Goal: Task Accomplishment & Management: Use online tool/utility

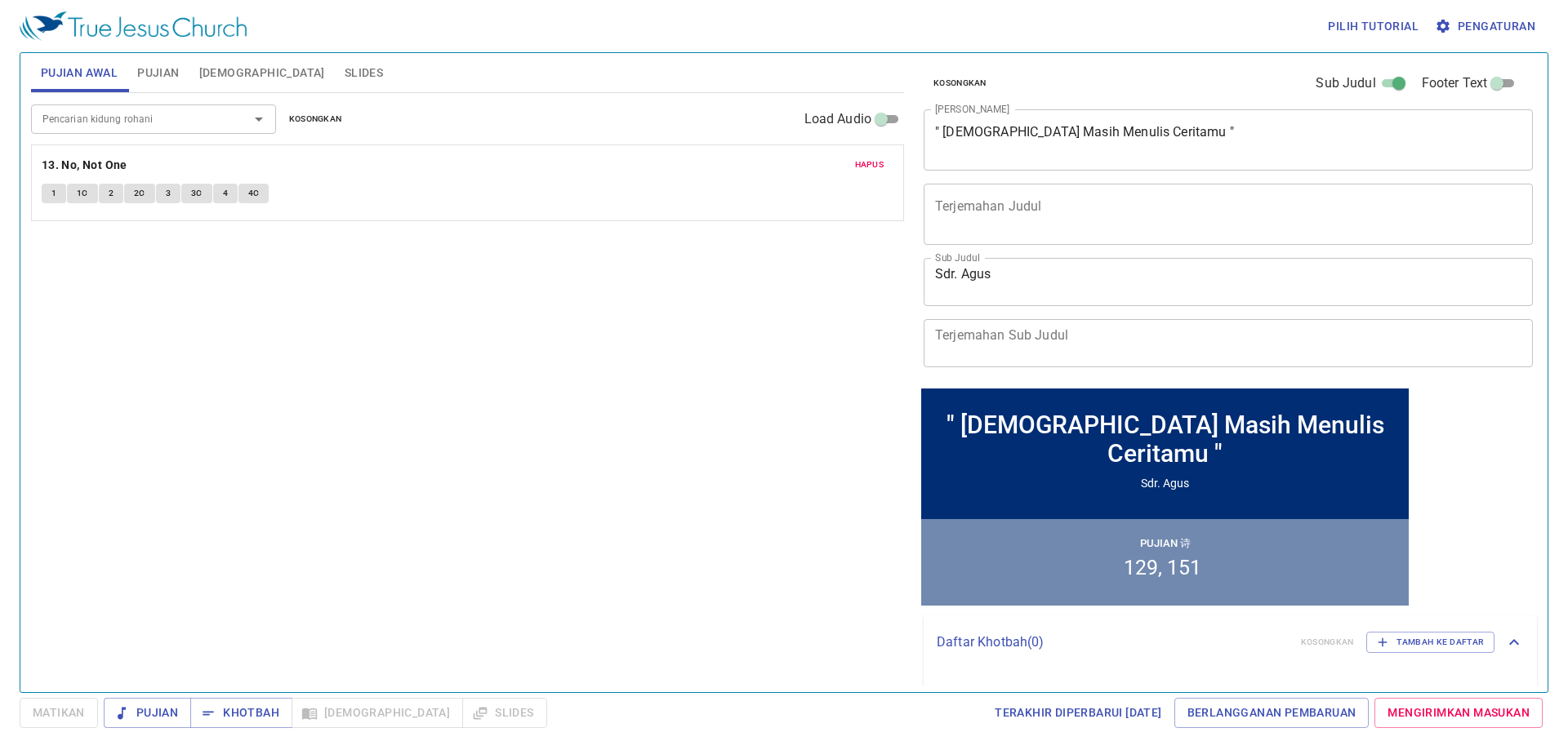
click at [264, 115] on icon "Open" at bounding box center [258, 119] width 20 height 20
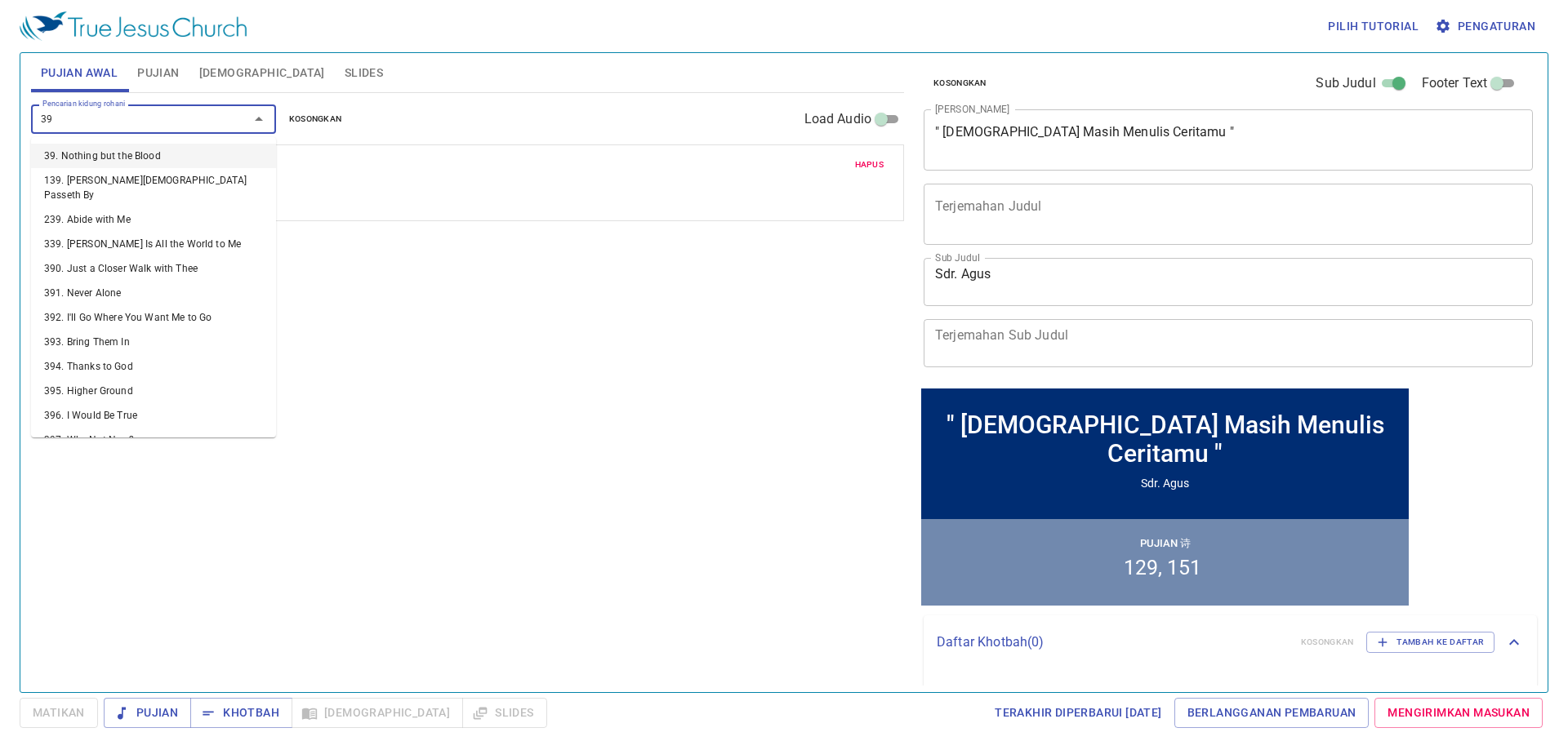
type input "399"
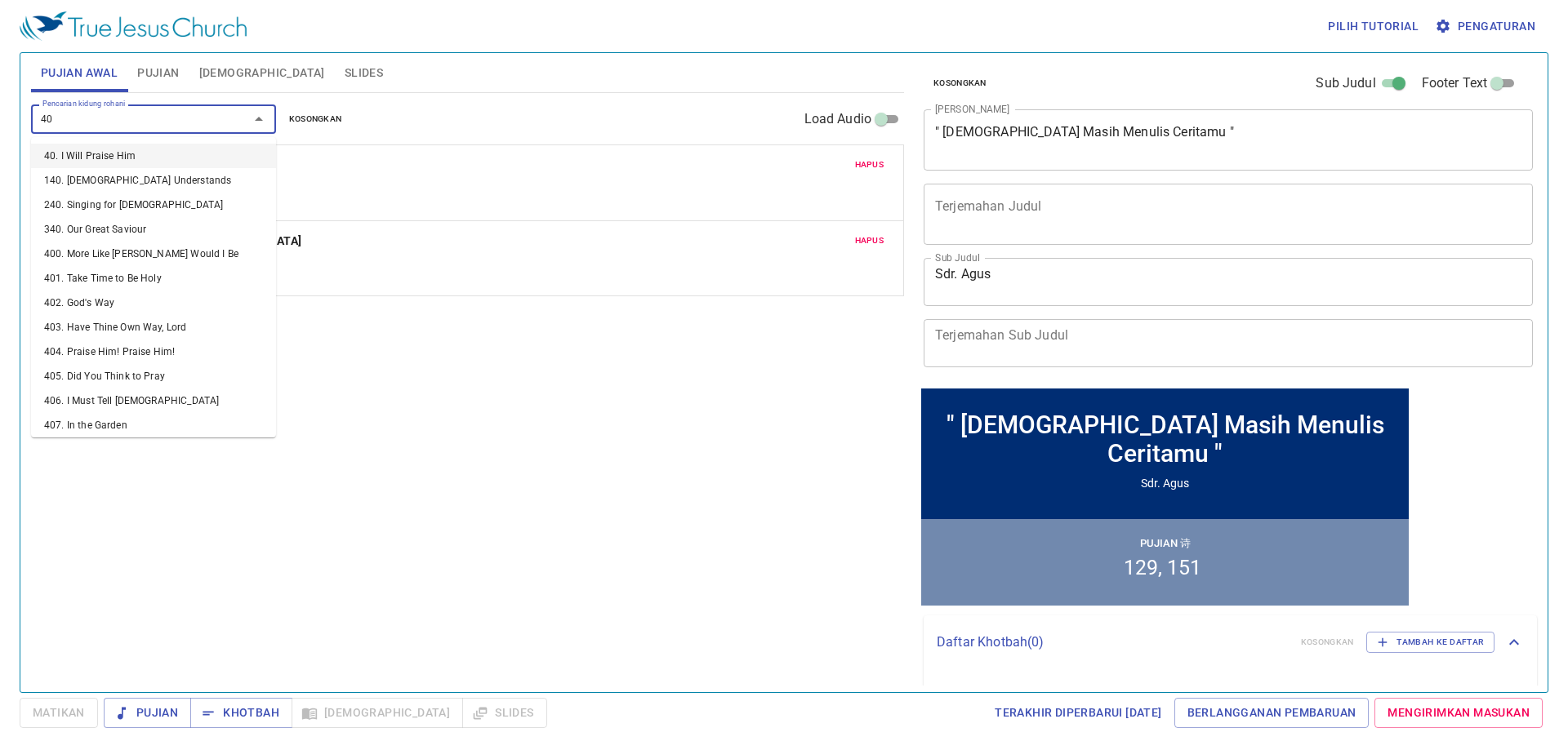
type input "409"
type input "408"
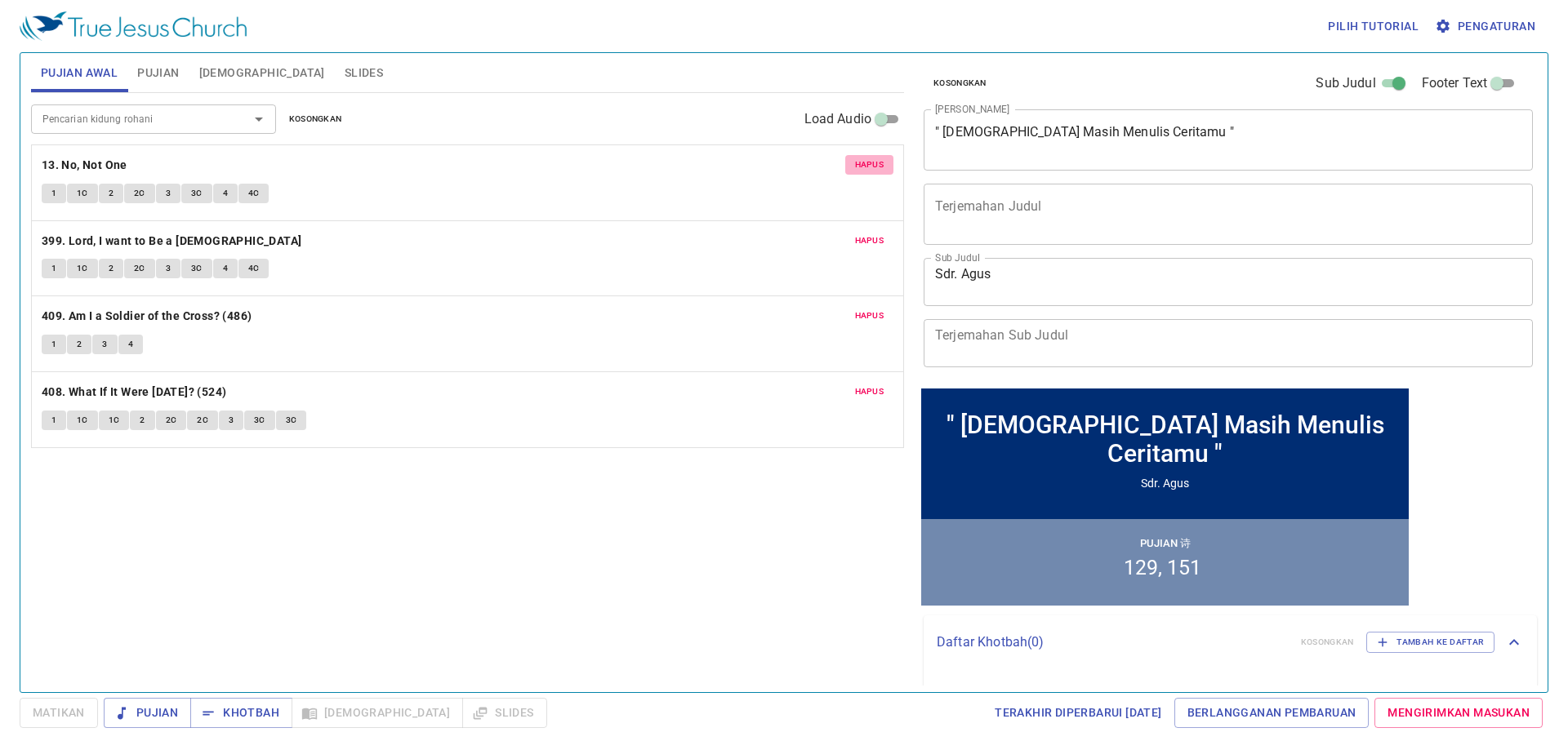
drag, startPoint x: 883, startPoint y: 166, endPoint x: 883, endPoint y: 178, distance: 12.0
click at [882, 170] on span "Hapus" at bounding box center [869, 165] width 29 height 15
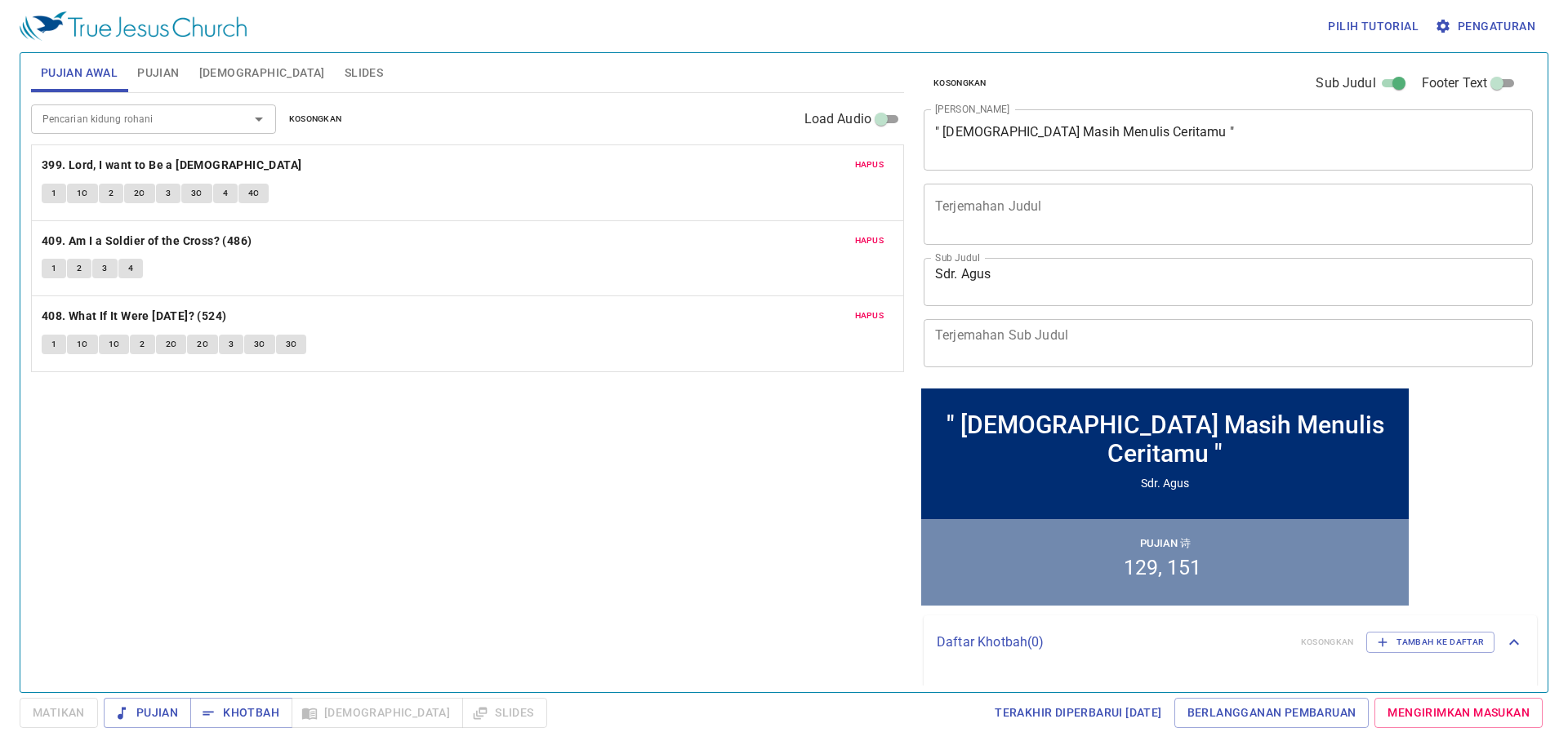
click at [173, 66] on span "Pujian" at bounding box center [158, 73] width 42 height 21
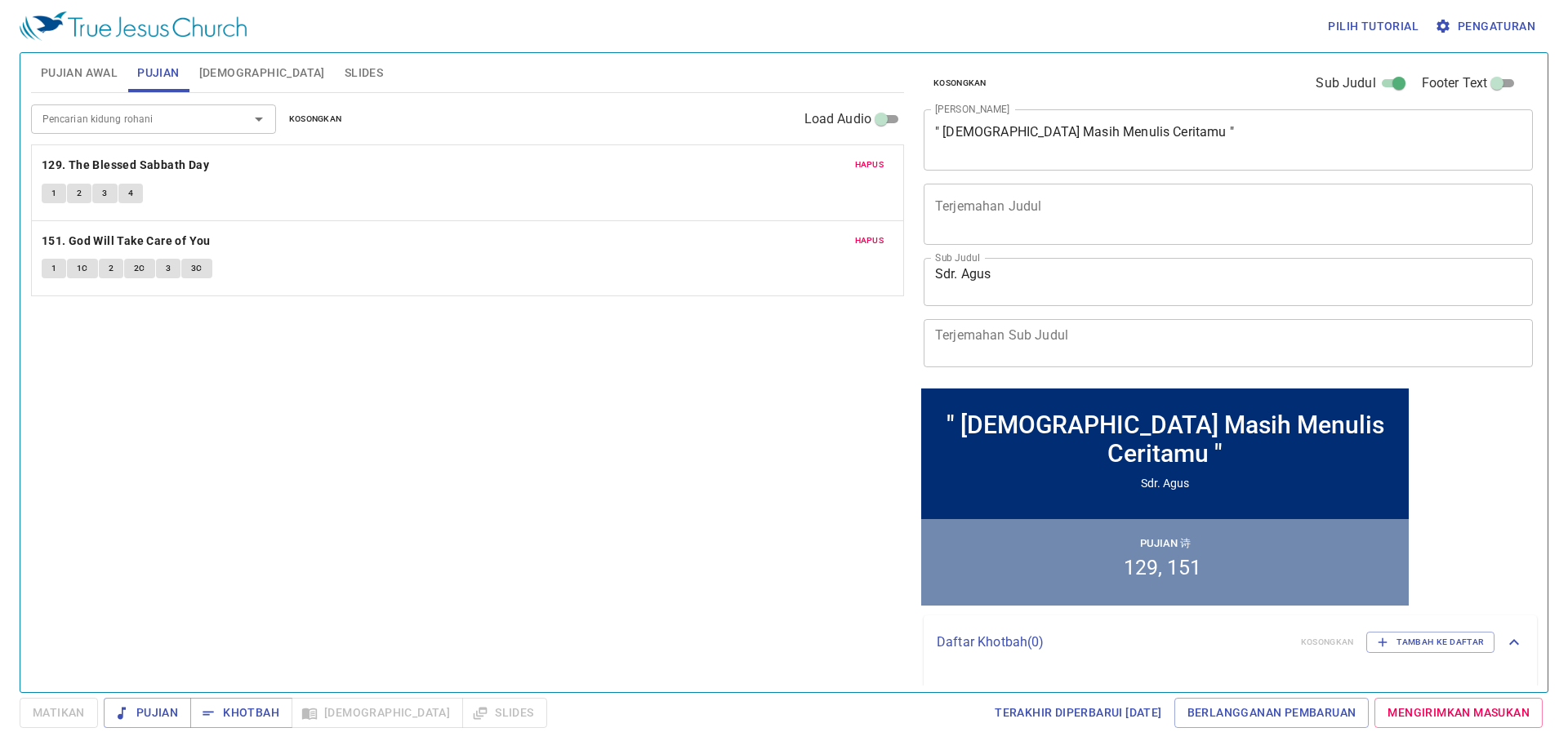
click at [106, 80] on span "Pujian Awal" at bounding box center [80, 73] width 77 height 21
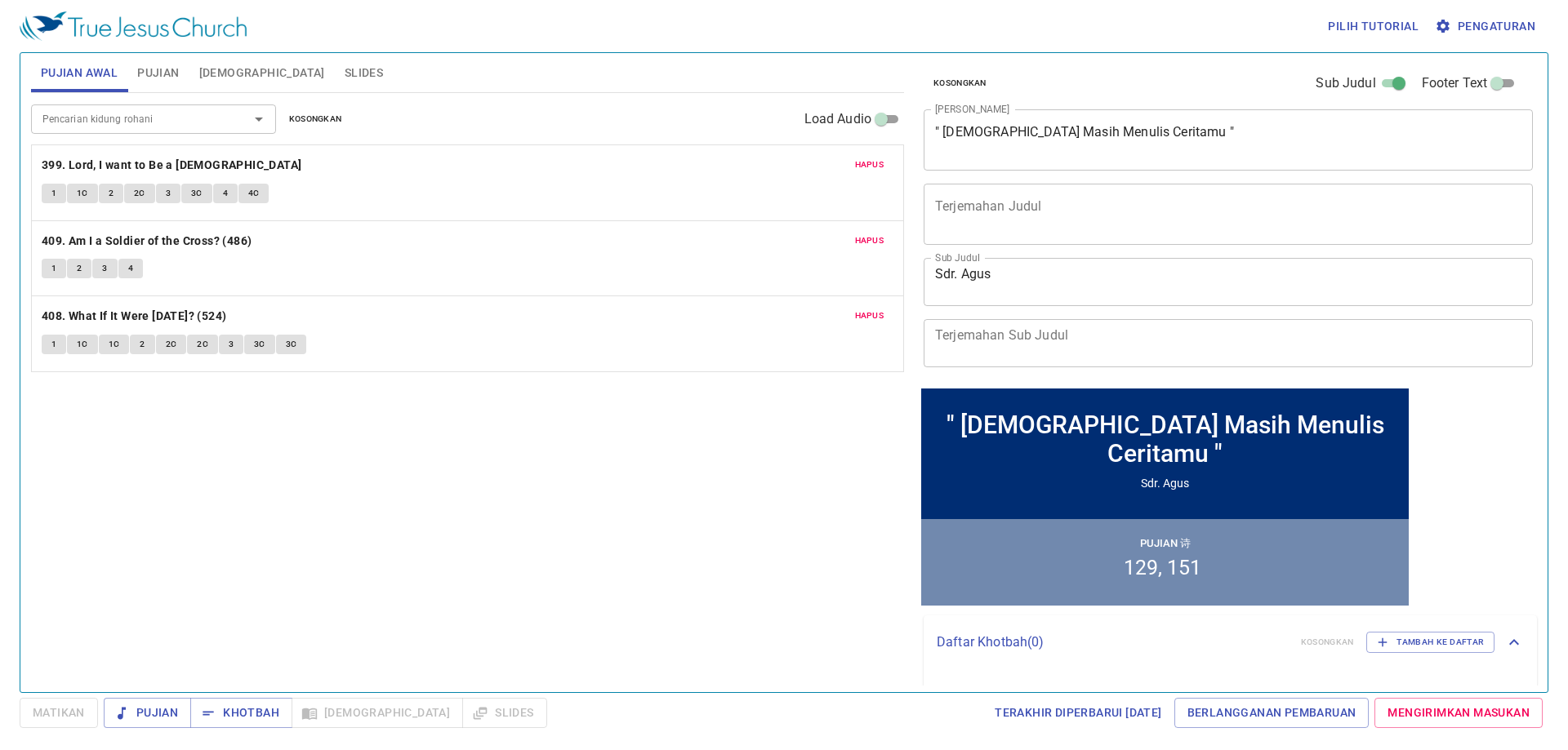
click at [344, 76] on span "Slides" at bounding box center [363, 73] width 38 height 21
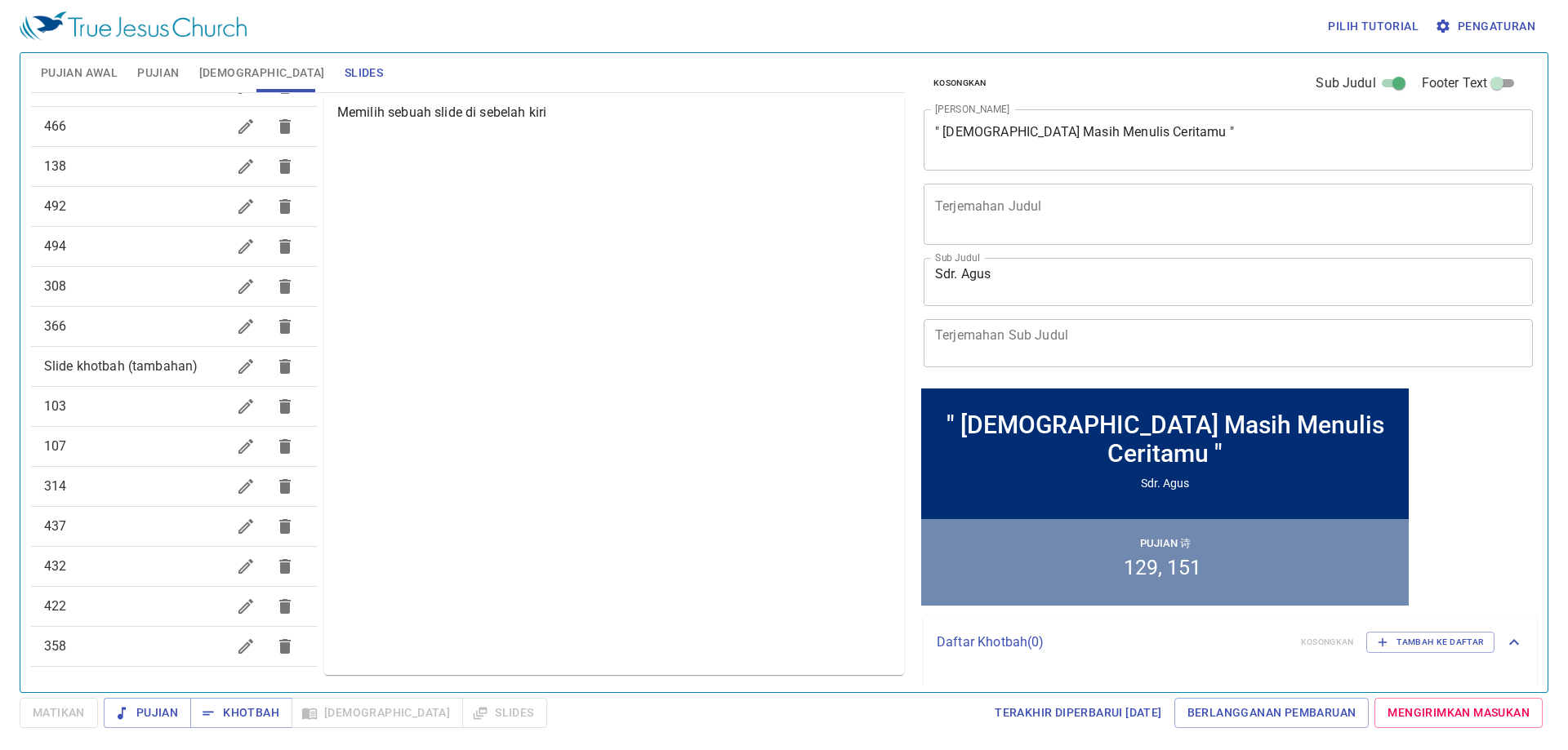
scroll to position [1, 0]
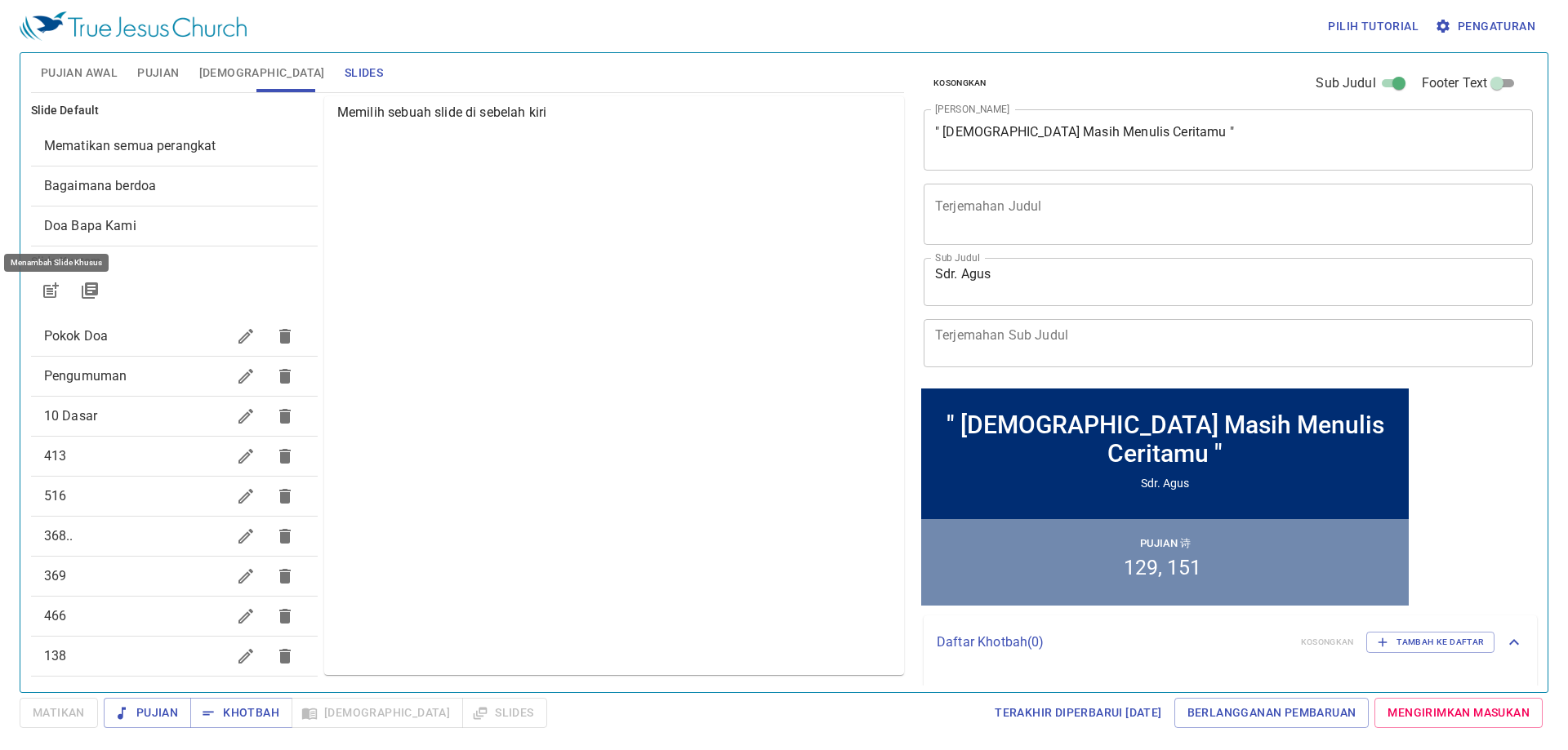
click at [59, 291] on icon "button" at bounding box center [51, 290] width 20 height 20
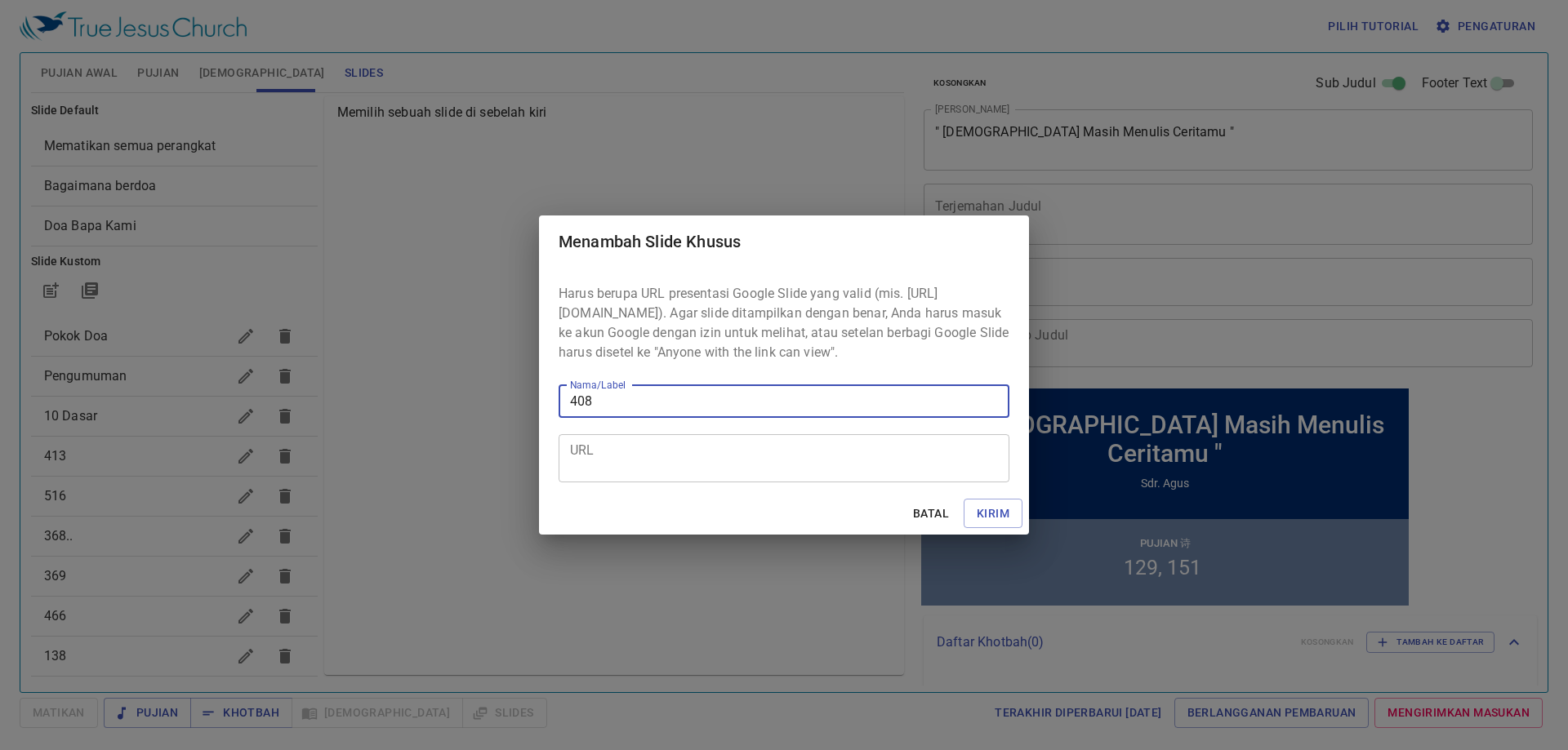
type input "408"
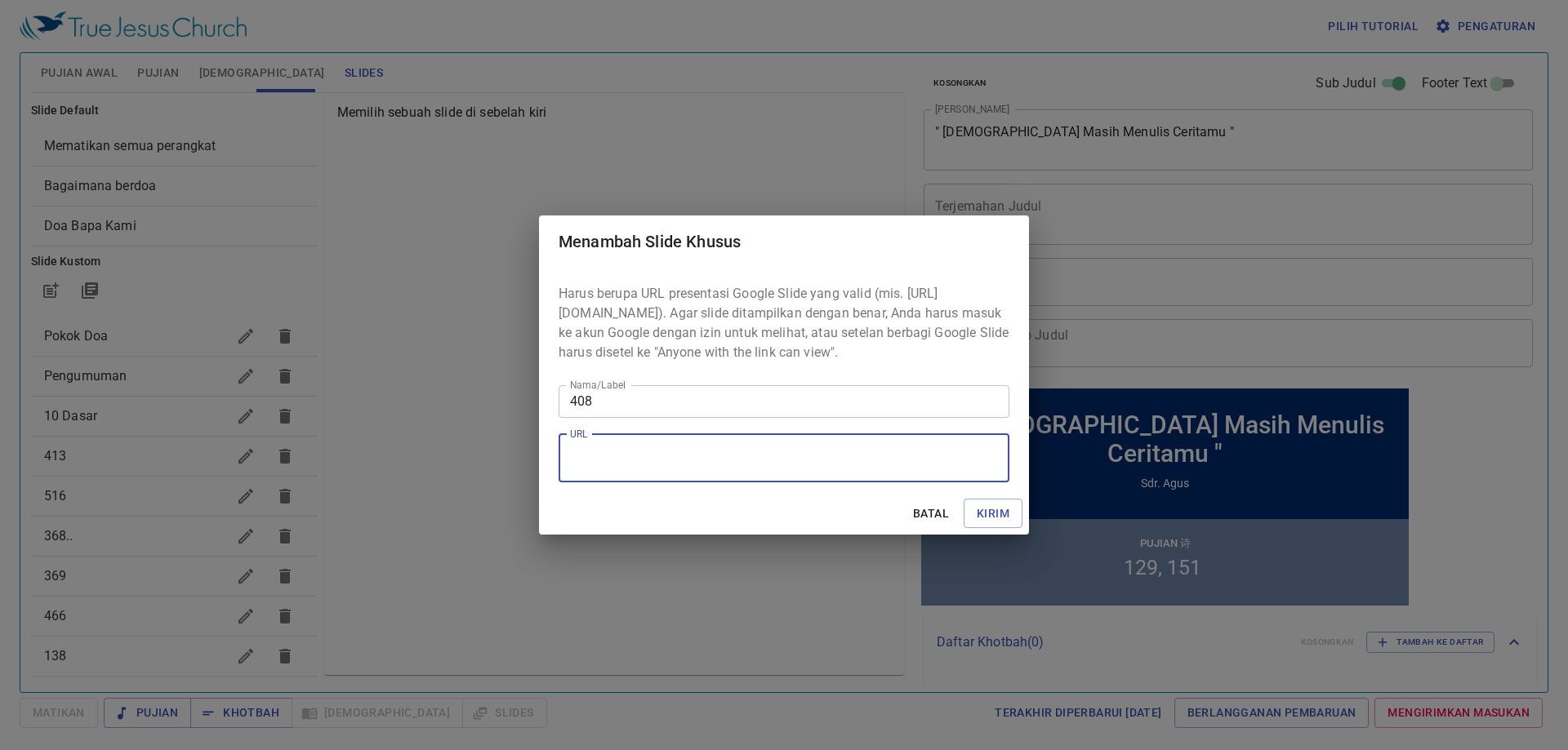
click at [621, 466] on textarea "URL" at bounding box center [783, 457] width 428 height 31
paste textarea "https://docs.google.com/presentation/d/1JlsPIzB1tprkmpkjGrFEu54AmLQQdwY9/edit?s…"
type textarea "https://docs.google.com/presentation/d/1JlsPIzB1tprkmpkjGrFEu54AmLQQdwY9/edit?s…"
click at [1001, 512] on span "Kirim" at bounding box center [993, 514] width 33 height 21
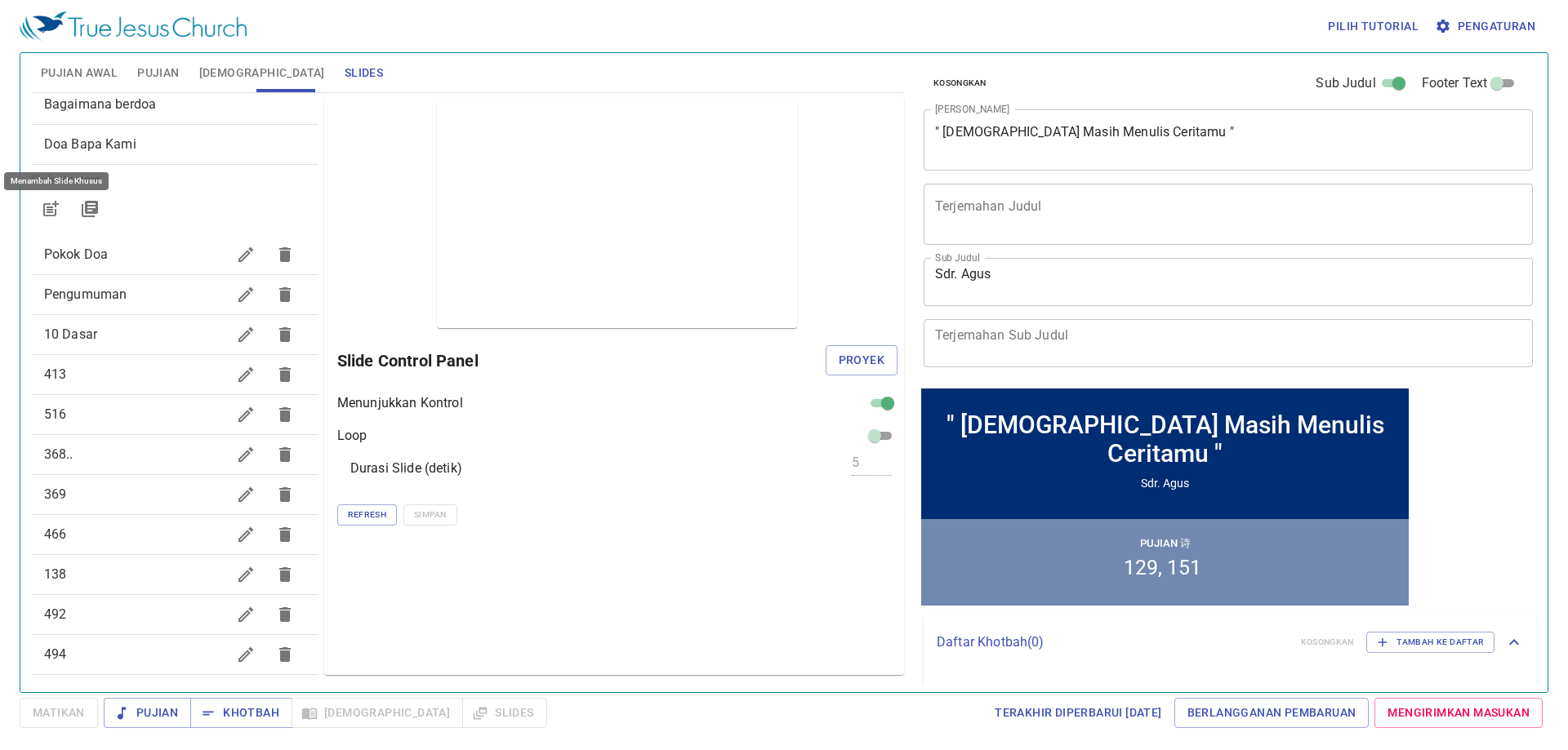
scroll to position [164, 0]
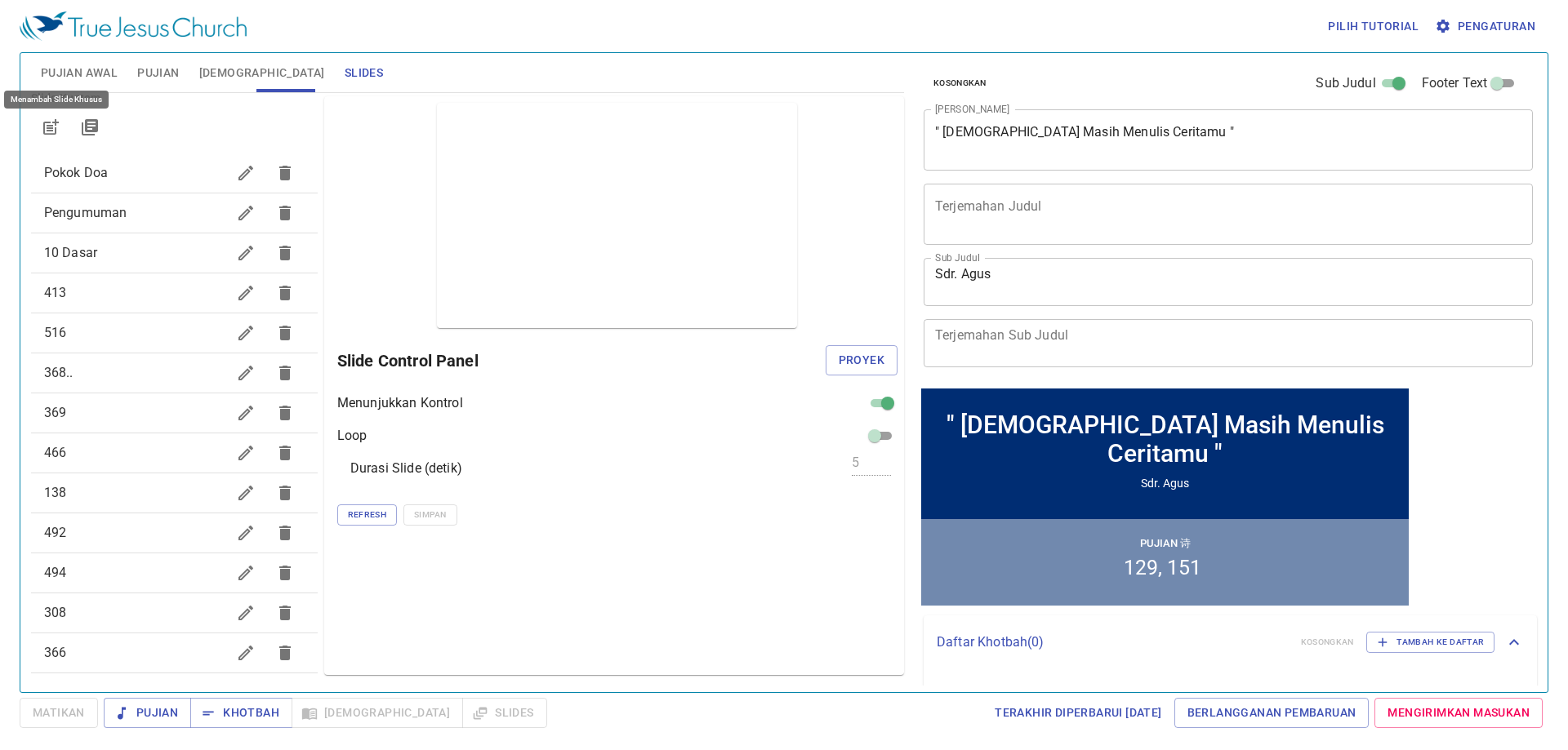
click at [236, 489] on icon "button" at bounding box center [245, 493] width 20 height 20
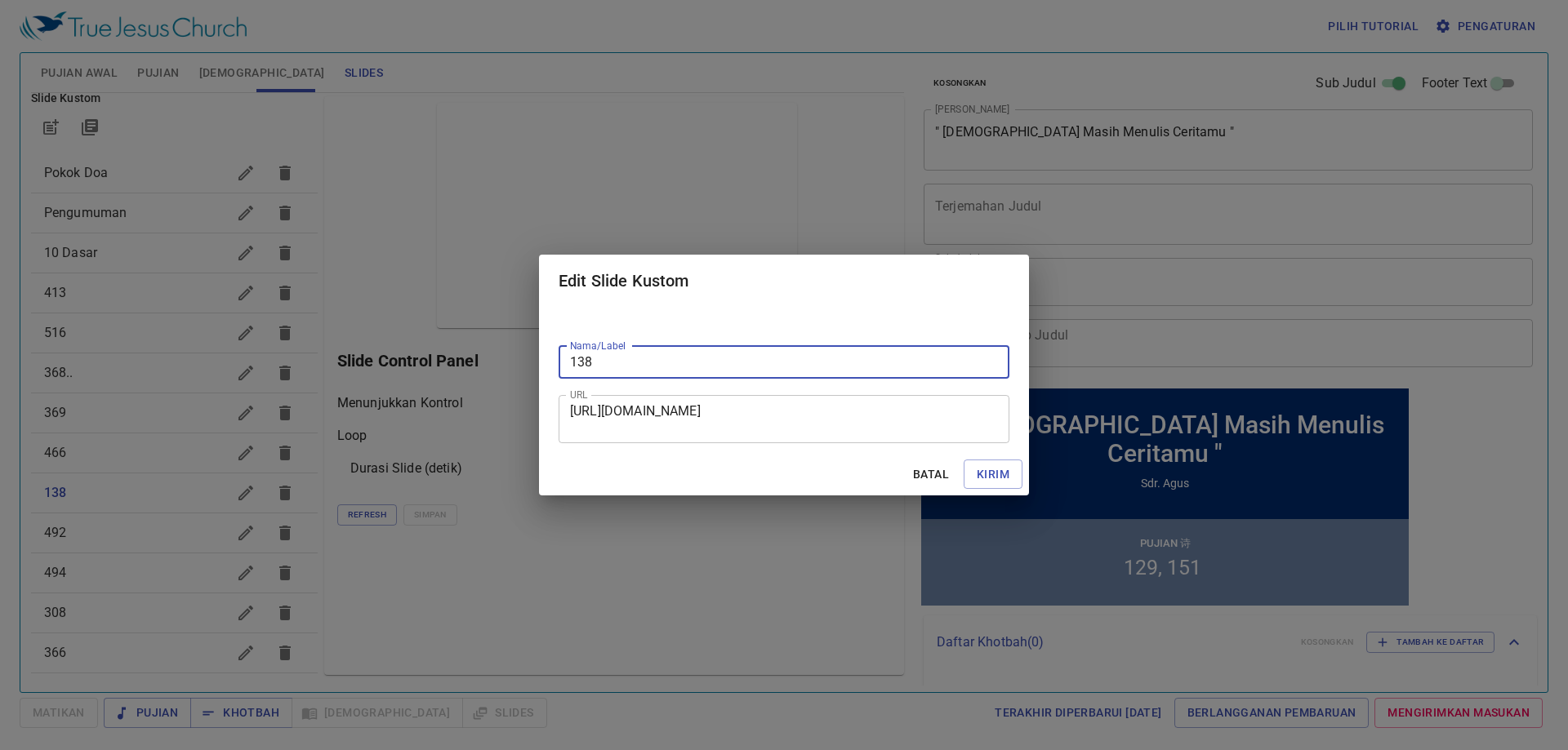
click at [117, 375] on div "Edit Slide Kustom Nama/Label 138 Nama/Label URL https://docs.google.com/present…" at bounding box center [784, 375] width 1568 height 750
click at [936, 466] on span "Batal" at bounding box center [931, 475] width 39 height 21
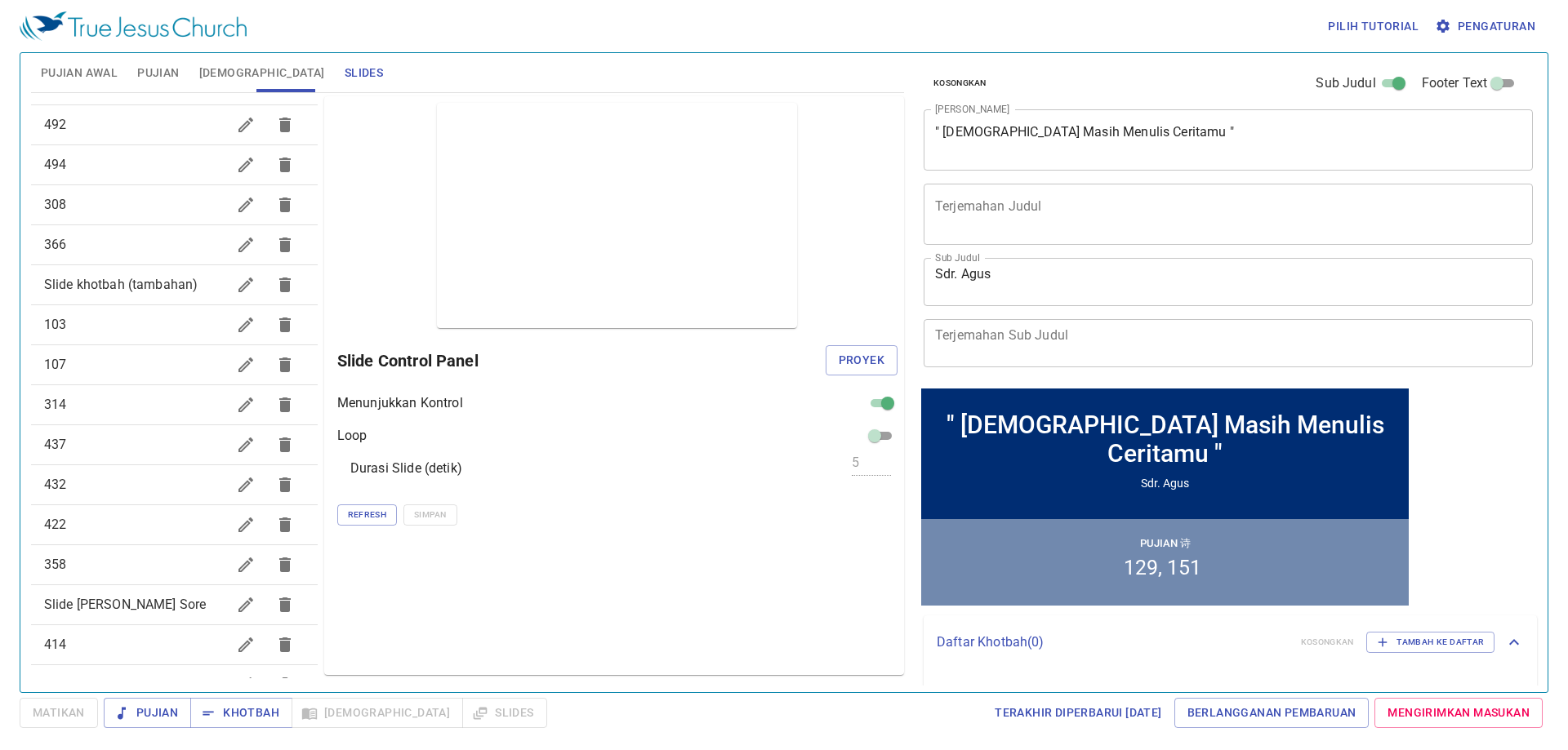
scroll to position [775, 0]
click at [112, 629] on div "408" at bounding box center [174, 642] width 286 height 39
click at [868, 354] on span "Proyek" at bounding box center [862, 361] width 46 height 21
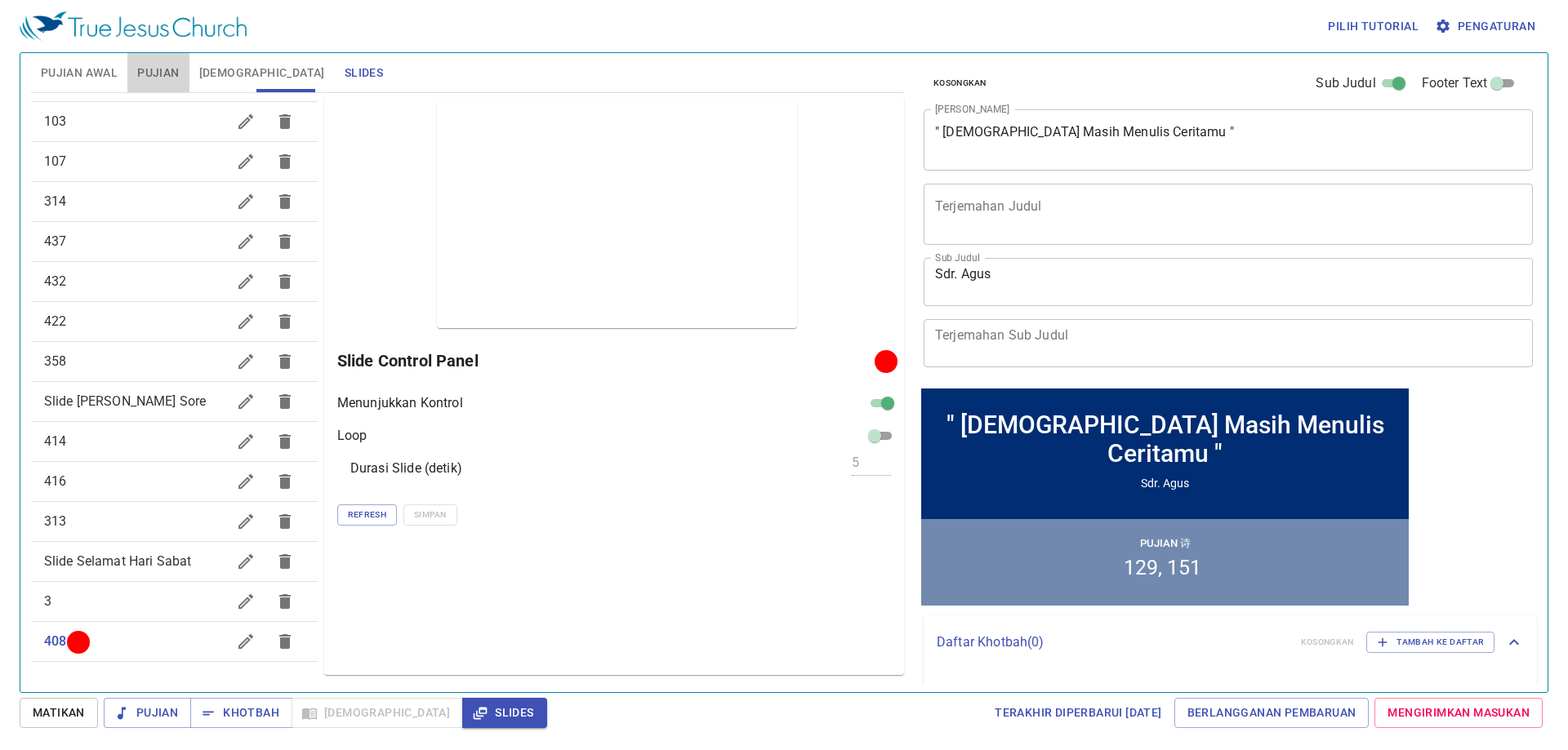
drag, startPoint x: 144, startPoint y: 64, endPoint x: 124, endPoint y: 62, distance: 20.1
click at [144, 64] on span "Pujian" at bounding box center [158, 73] width 42 height 21
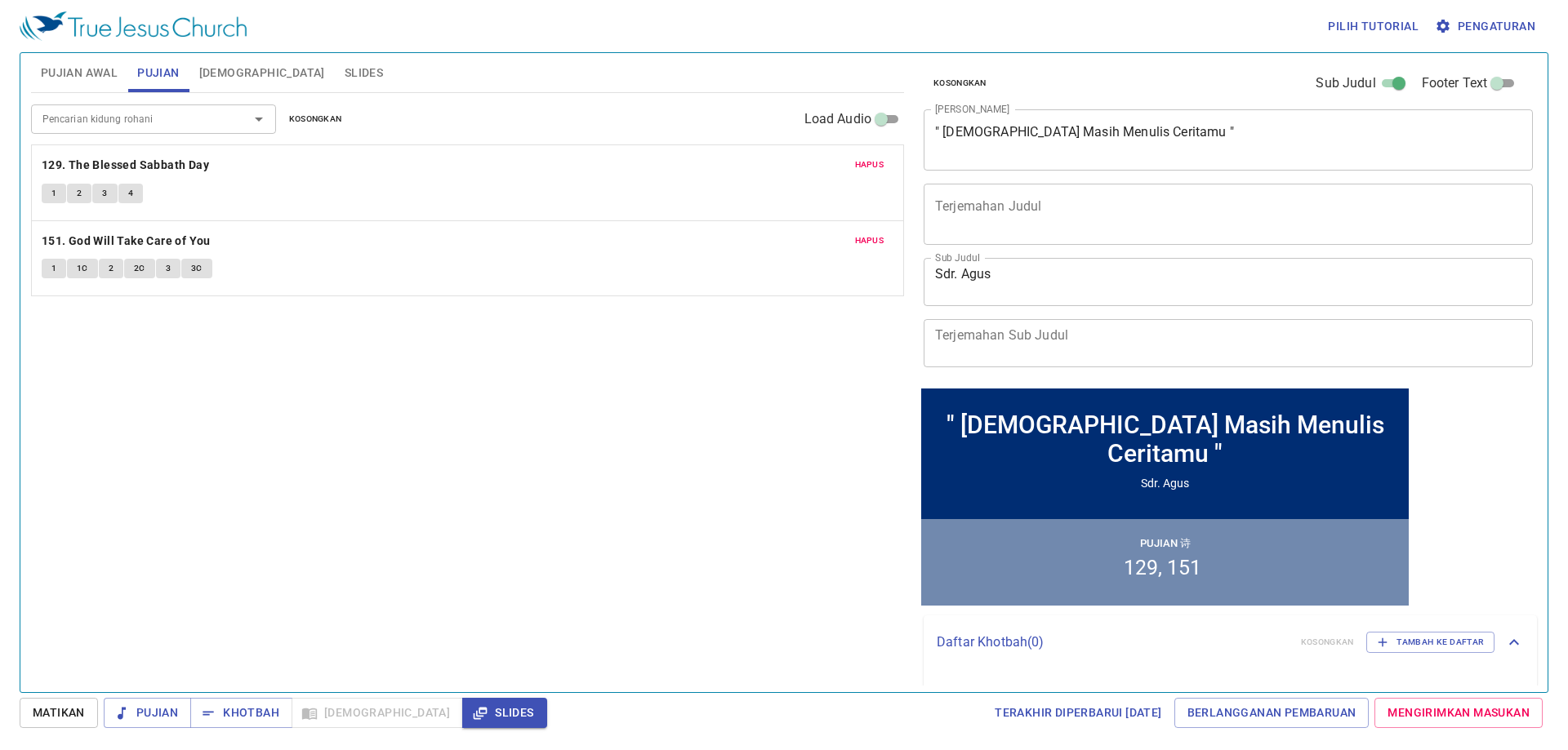
click at [109, 64] on span "Pujian Awal" at bounding box center [80, 73] width 77 height 21
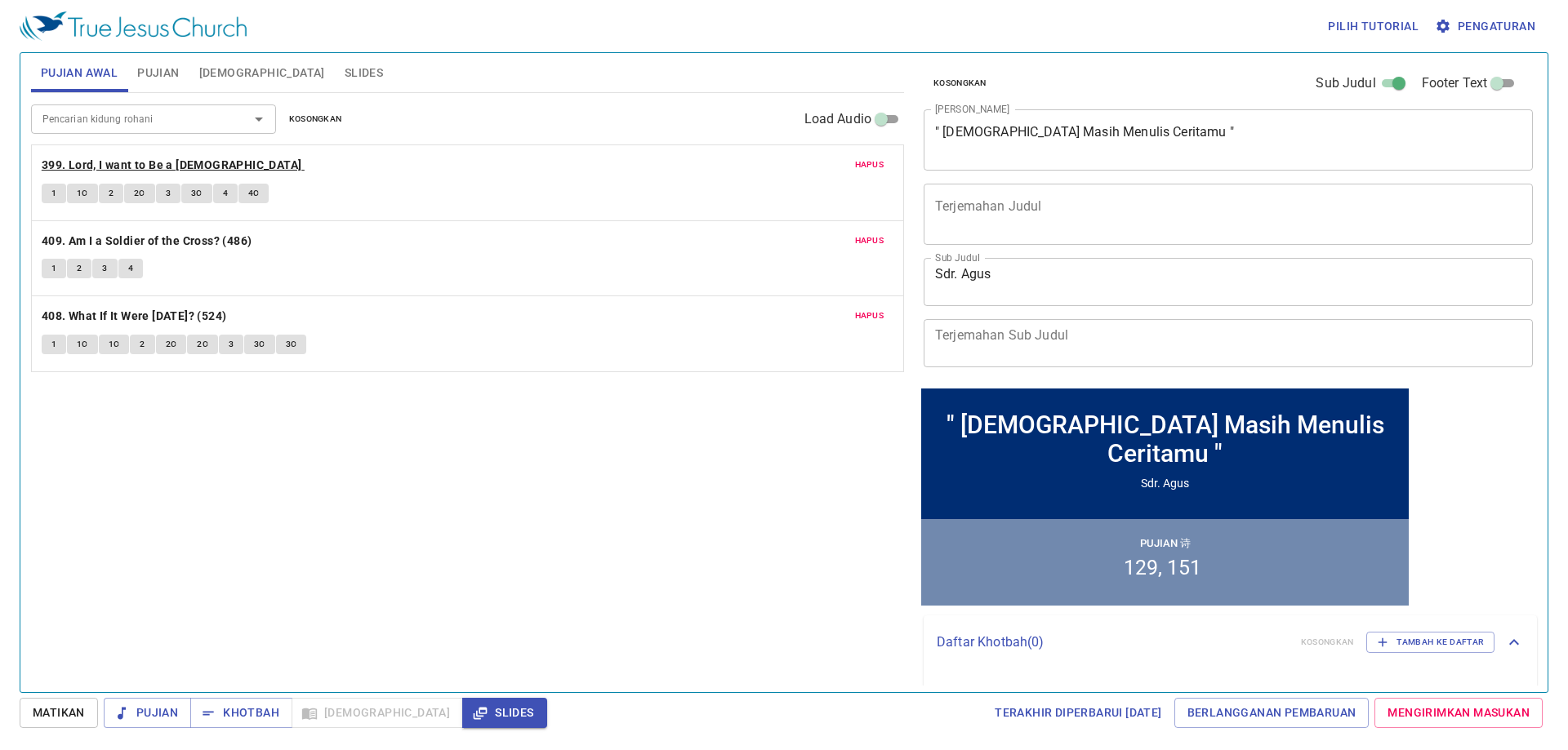
click at [131, 160] on b "399. Lord, I want to Be a [DEMOGRAPHIC_DATA]an" at bounding box center [172, 166] width 260 height 21
click at [148, 152] on div "Hapus 399. Lord, I want to Be a Christian 1 1C 2 2C 3 3C 4 4C" at bounding box center [467, 182] width 871 height 75
click at [147, 160] on b "399. Lord, I want to Be a Christian" at bounding box center [172, 166] width 260 height 21
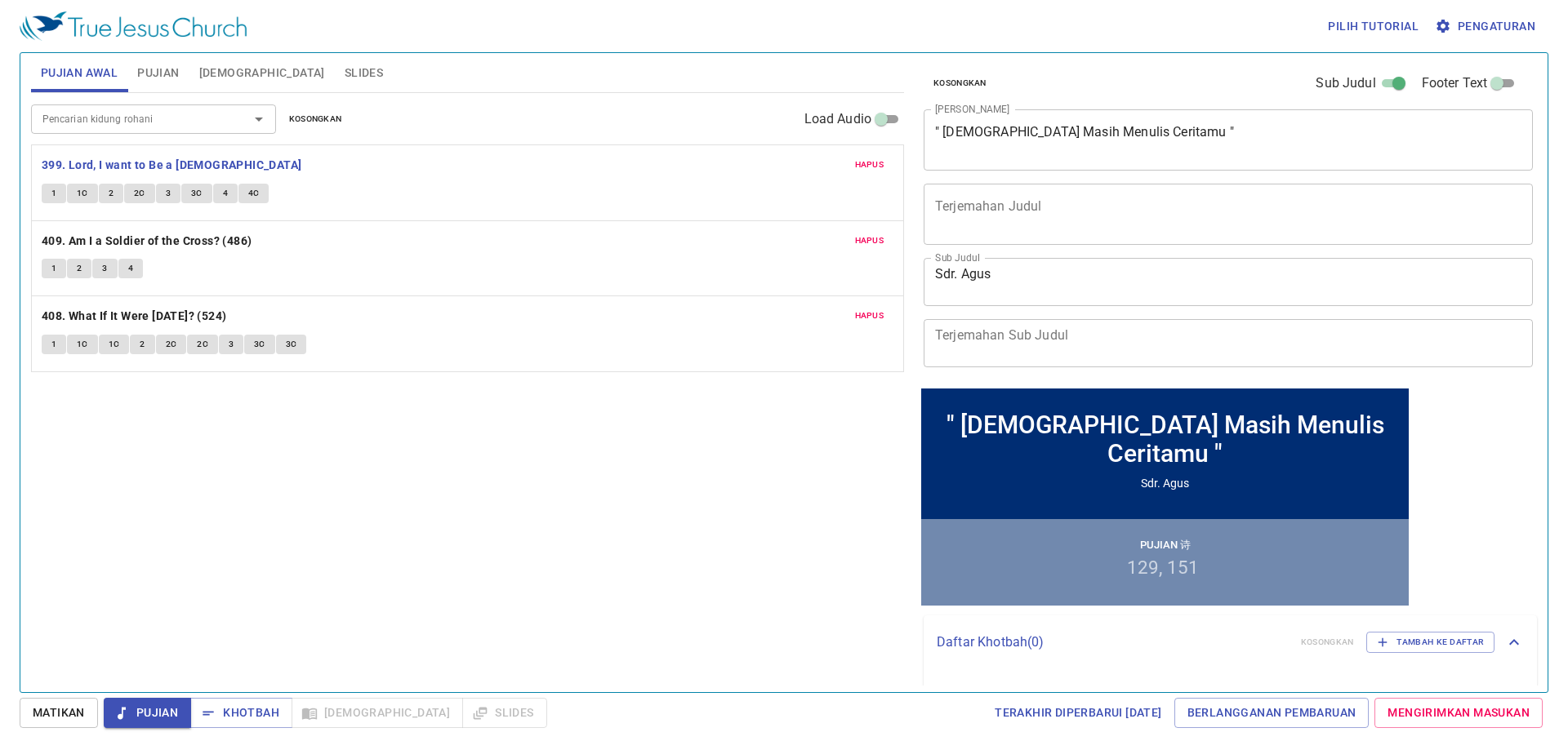
click at [154, 75] on span "Pujian" at bounding box center [158, 73] width 42 height 21
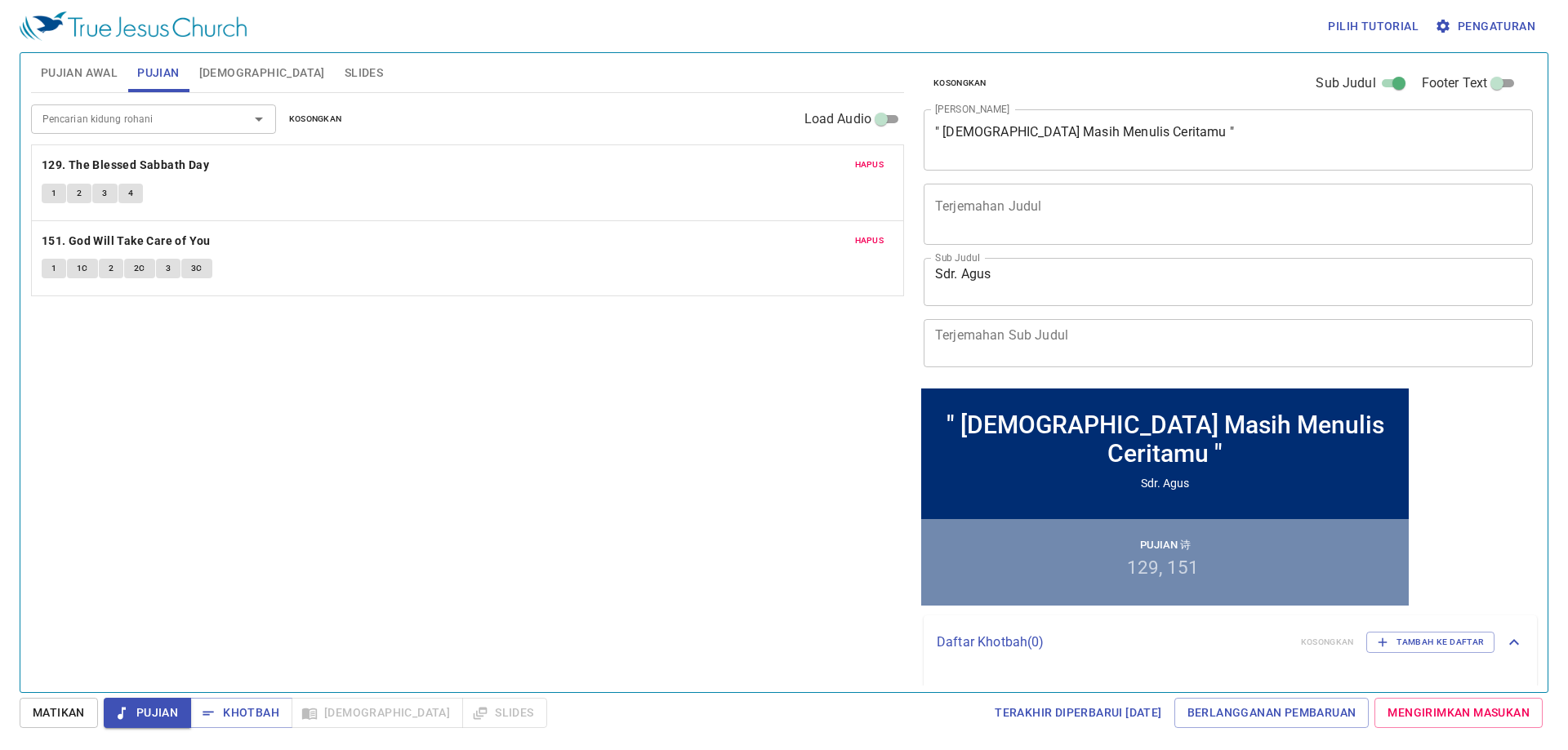
click at [74, 76] on span "Pujian Awal" at bounding box center [80, 73] width 77 height 21
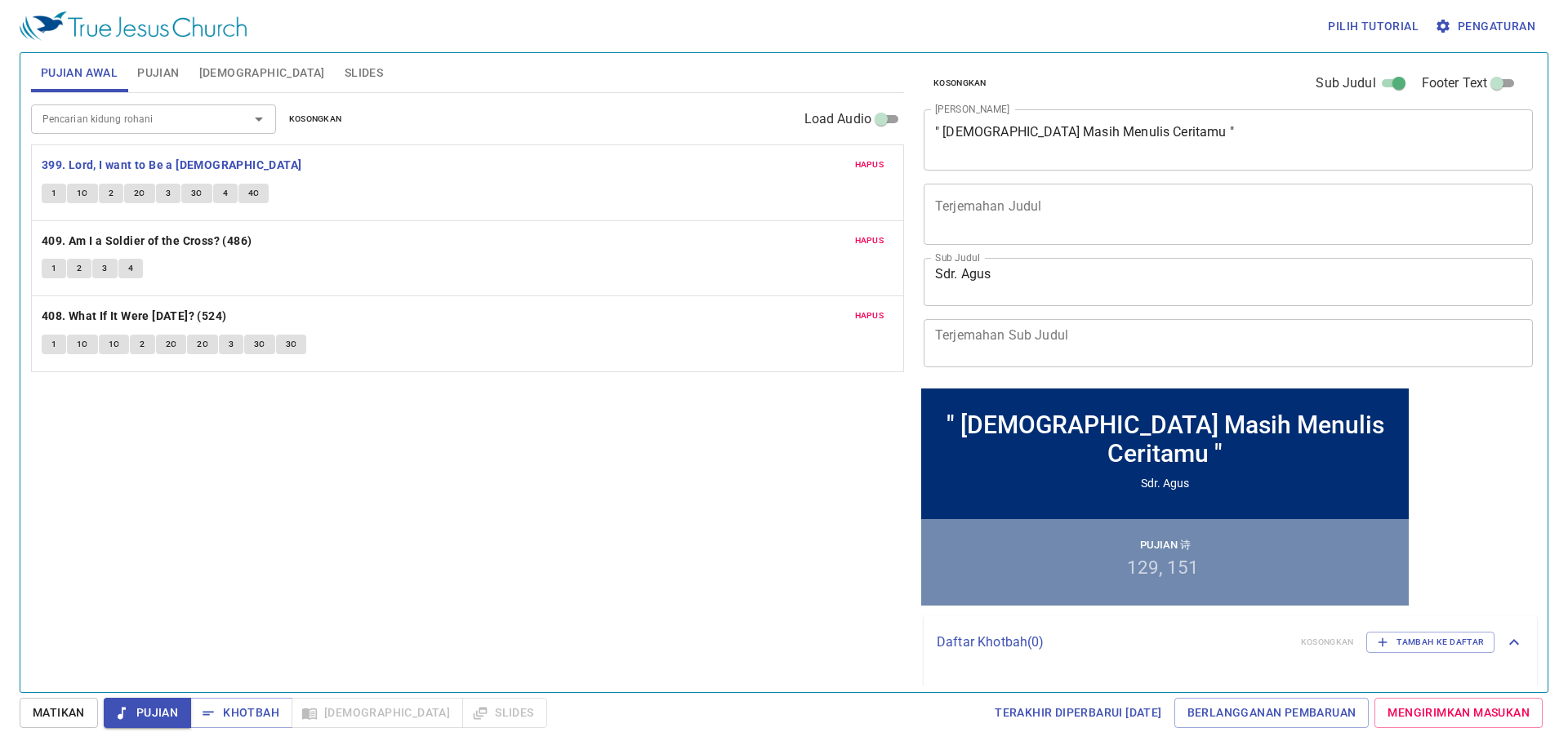
click at [167, 87] on button "Pujian" at bounding box center [157, 73] width 61 height 39
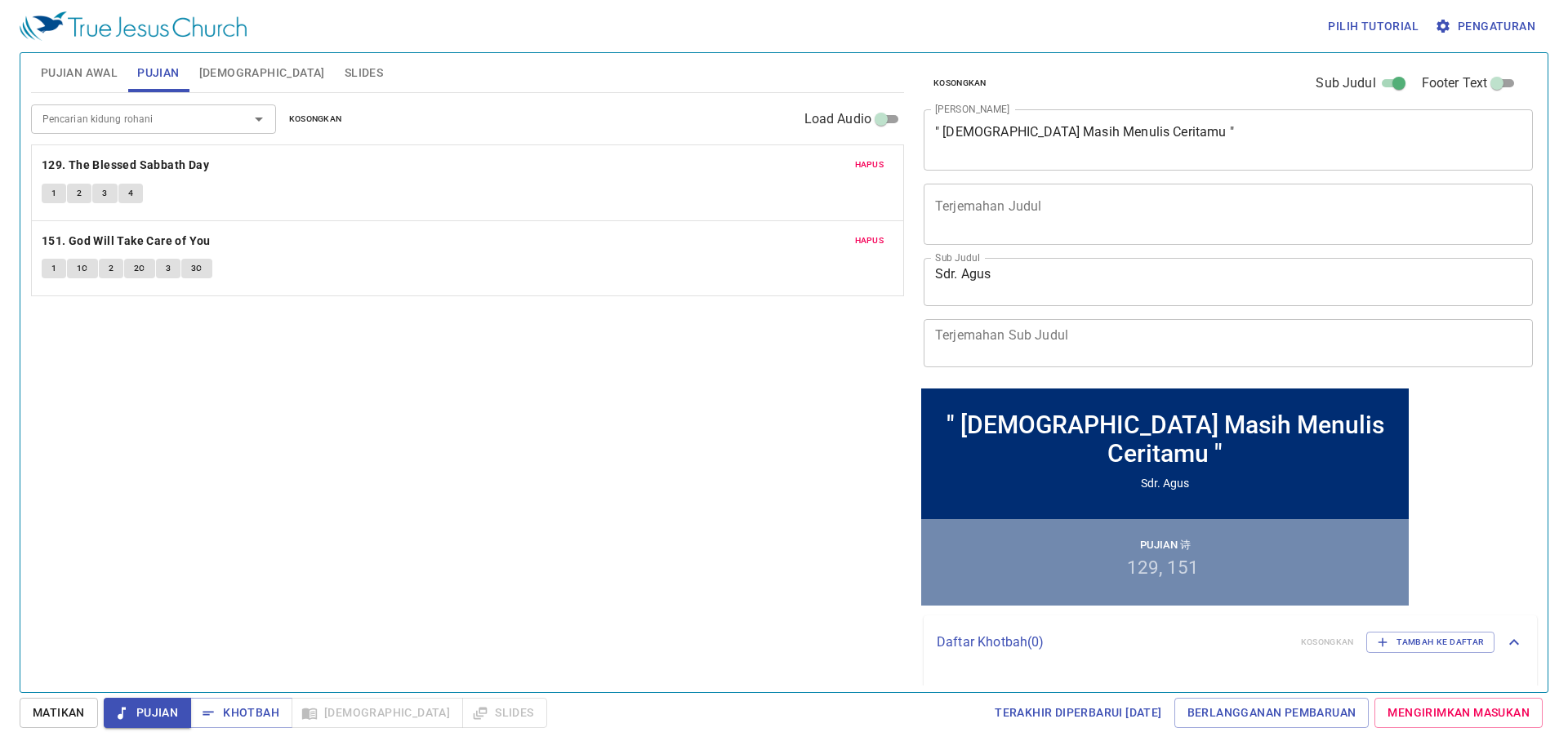
click at [82, 79] on span "Pujian Awal" at bounding box center [80, 73] width 77 height 21
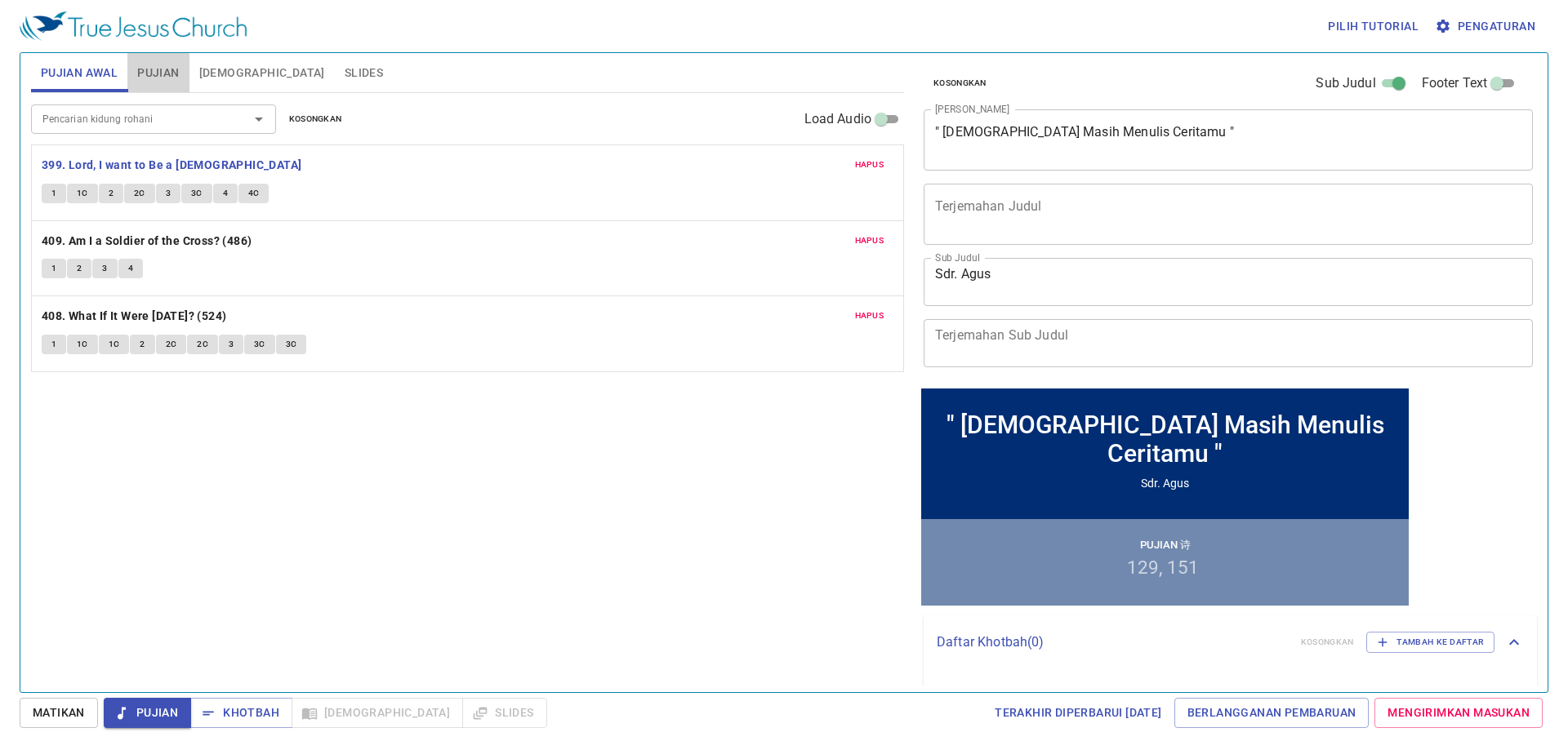
click at [150, 76] on span "Pujian" at bounding box center [158, 73] width 42 height 21
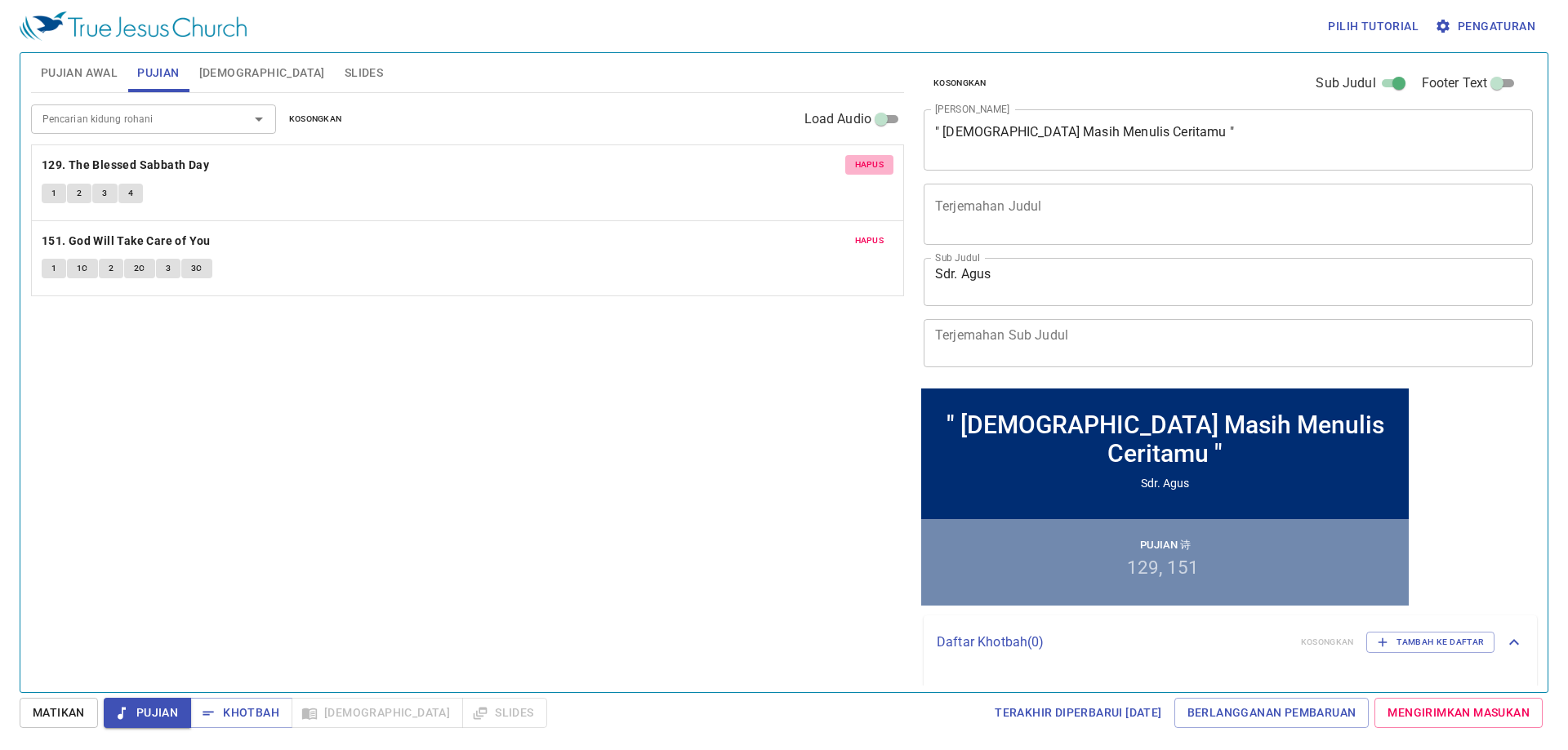
click at [864, 157] on button "Hapus" at bounding box center [870, 165] width 49 height 20
click at [864, 231] on button "Hapus" at bounding box center [870, 240] width 49 height 20
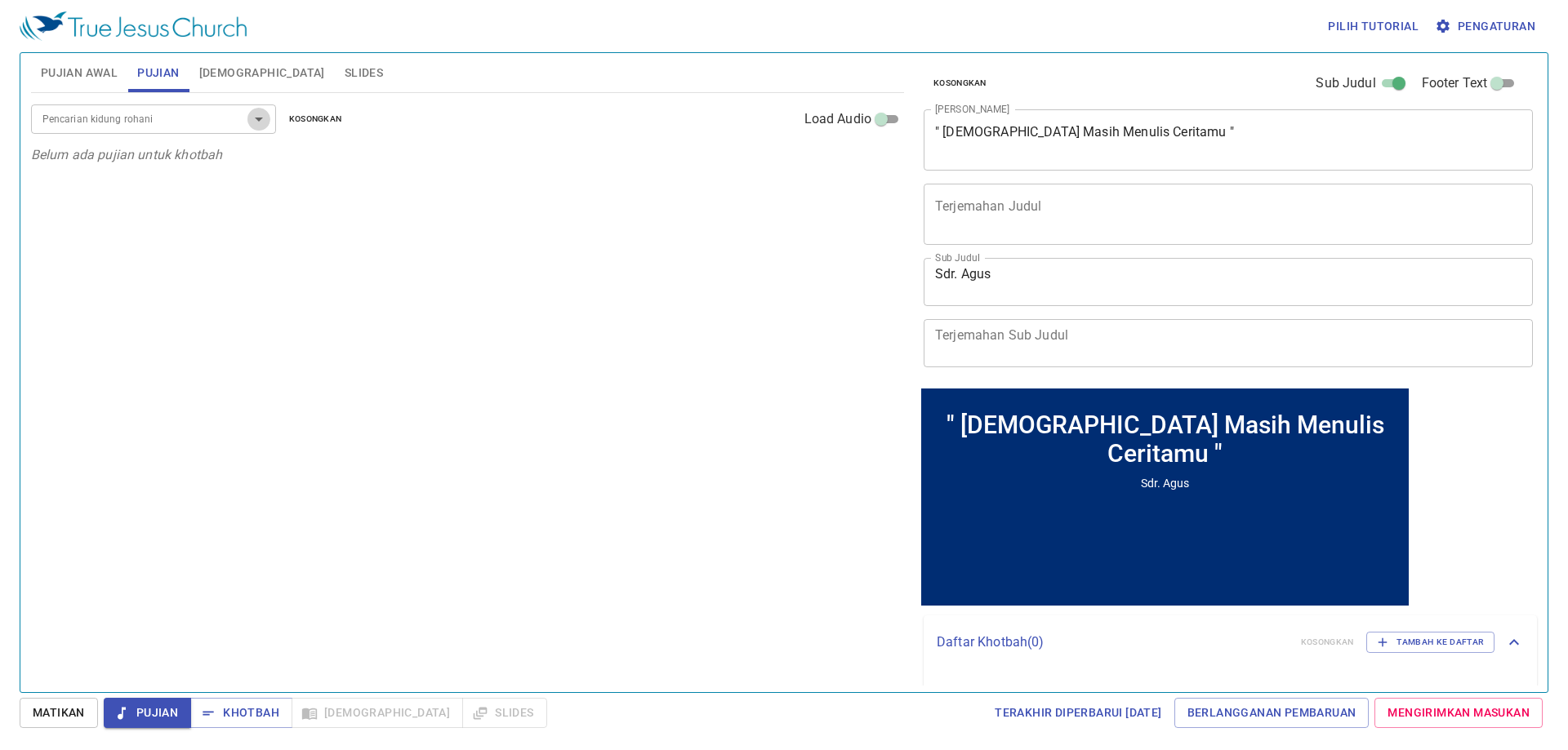
click at [266, 113] on icon "Open" at bounding box center [258, 119] width 20 height 20
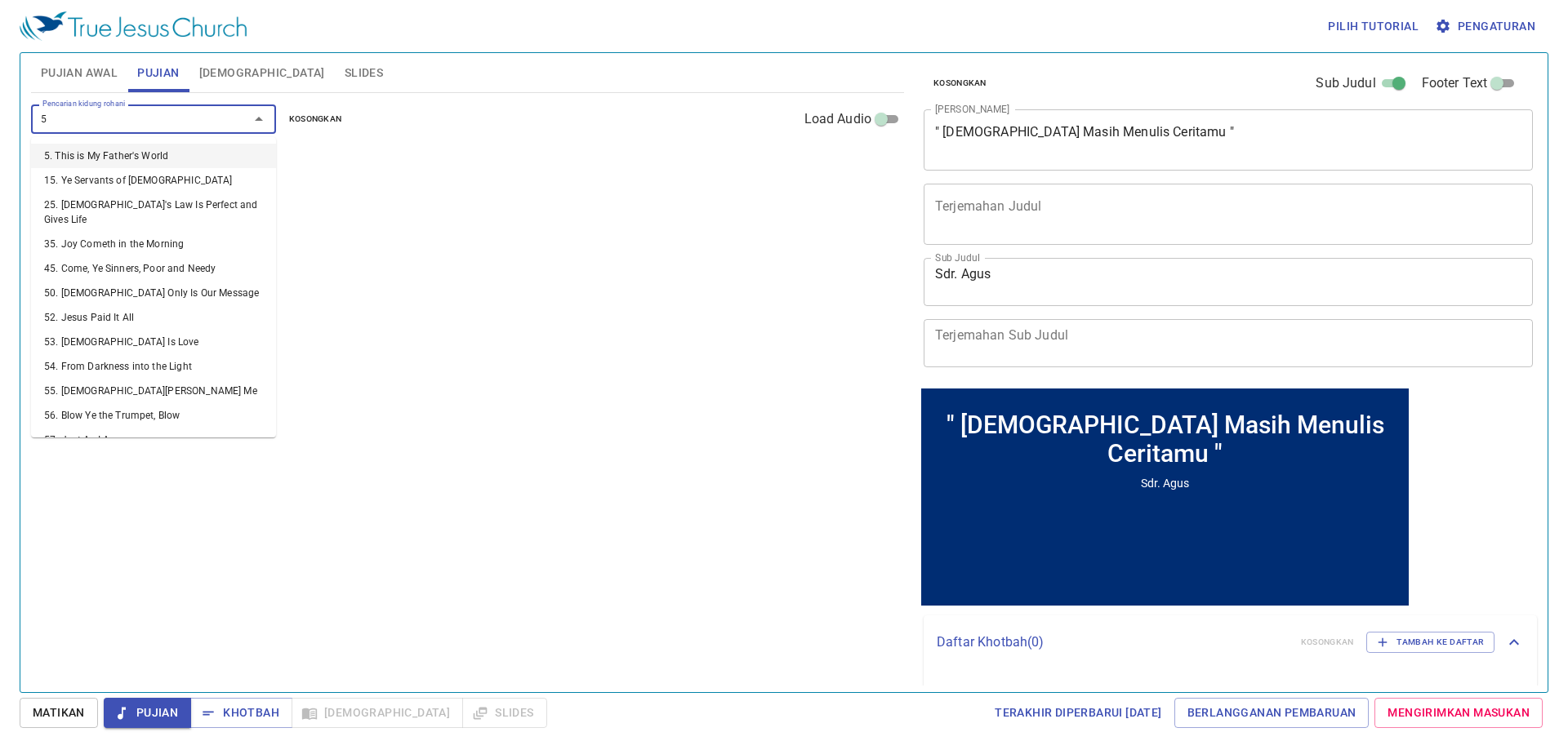
type input "58"
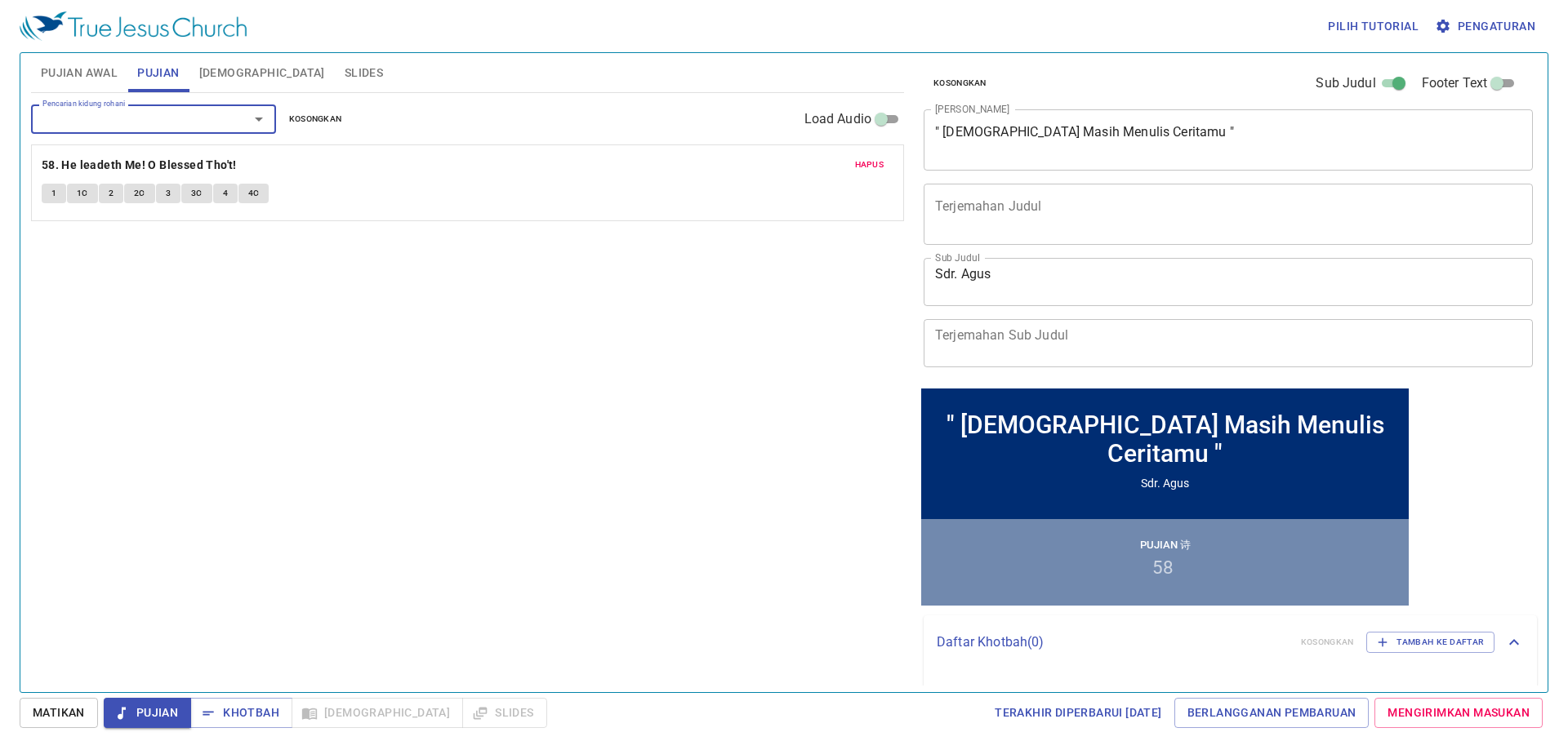
click at [250, 123] on icon "Open" at bounding box center [258, 119] width 20 height 20
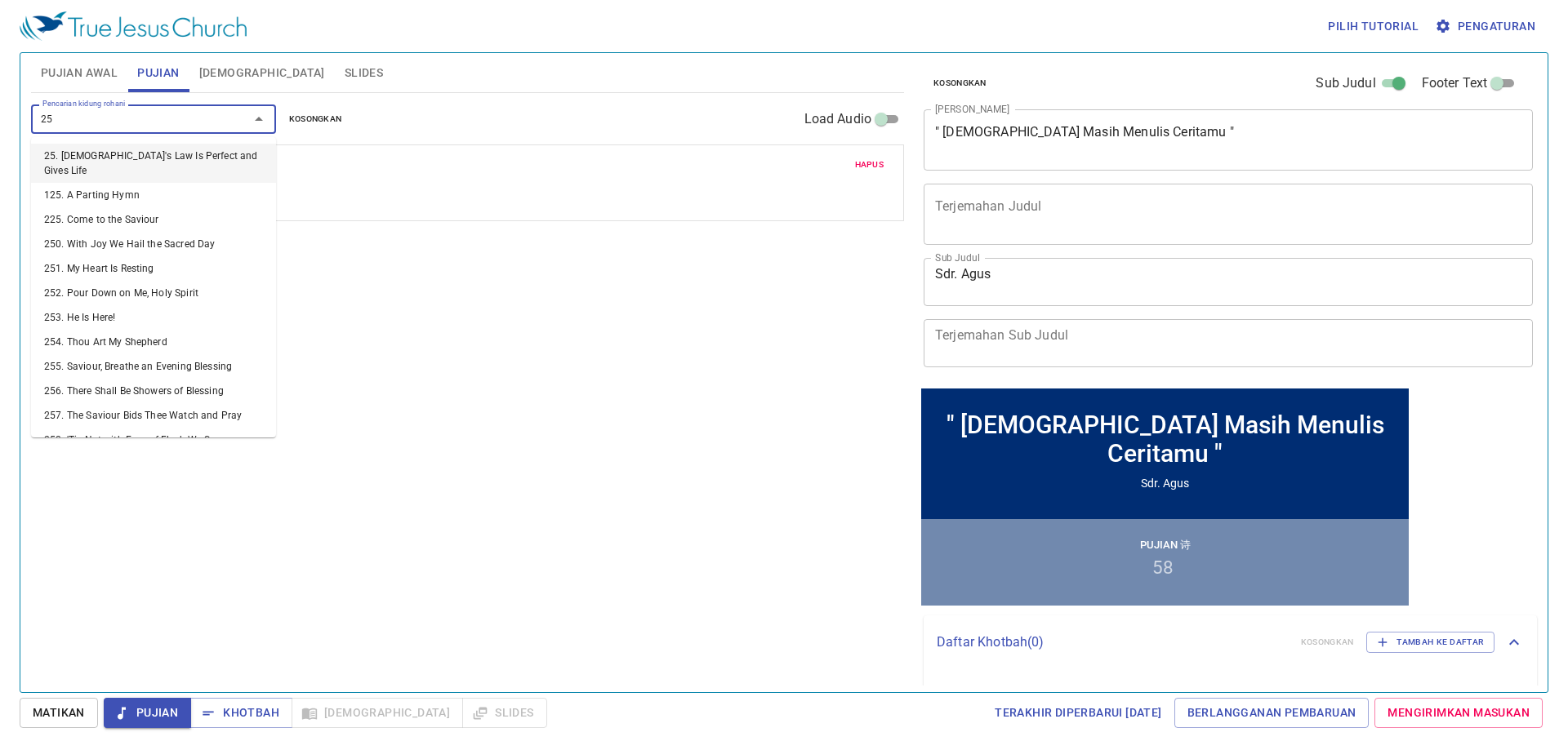
type input "257"
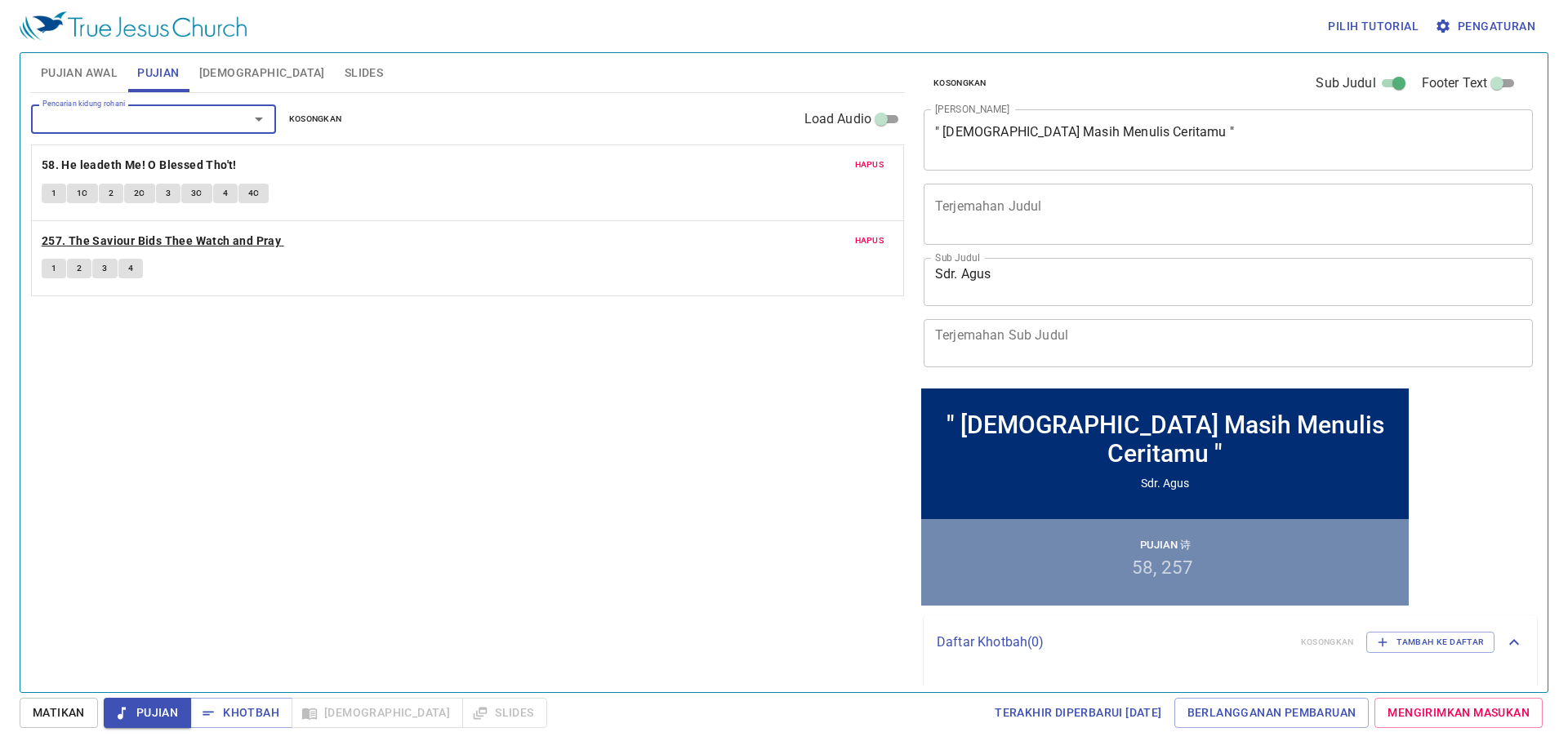
click at [124, 231] on b "257. The Saviour Bids Thee Watch and Pray" at bounding box center [162, 241] width 240 height 21
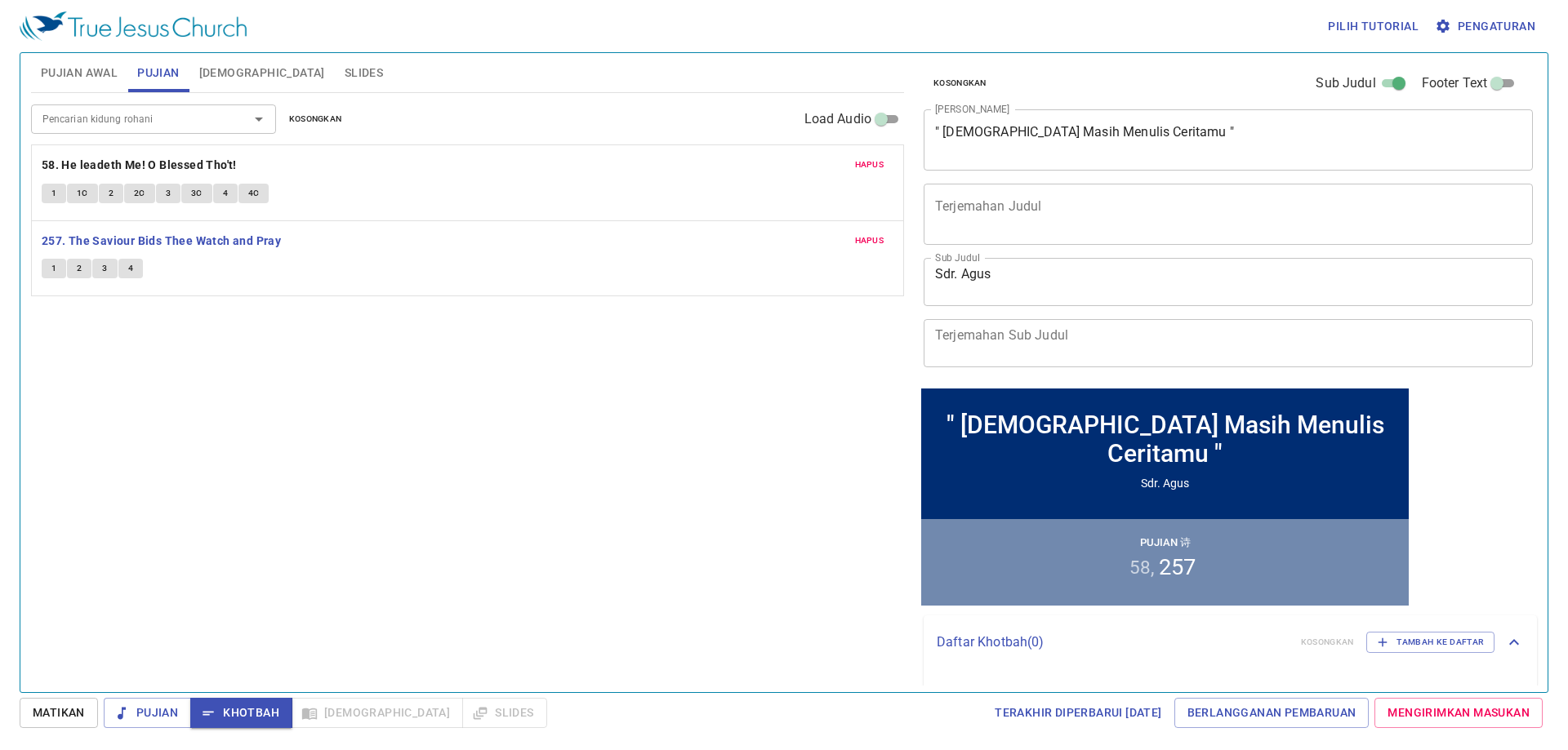
click at [42, 267] on button "1" at bounding box center [54, 268] width 24 height 20
click at [122, 167] on b "58. He leadeth Me! O Blessed Tho't!" at bounding box center [139, 166] width 196 height 21
click at [97, 69] on span "Pujian Awal" at bounding box center [80, 73] width 77 height 21
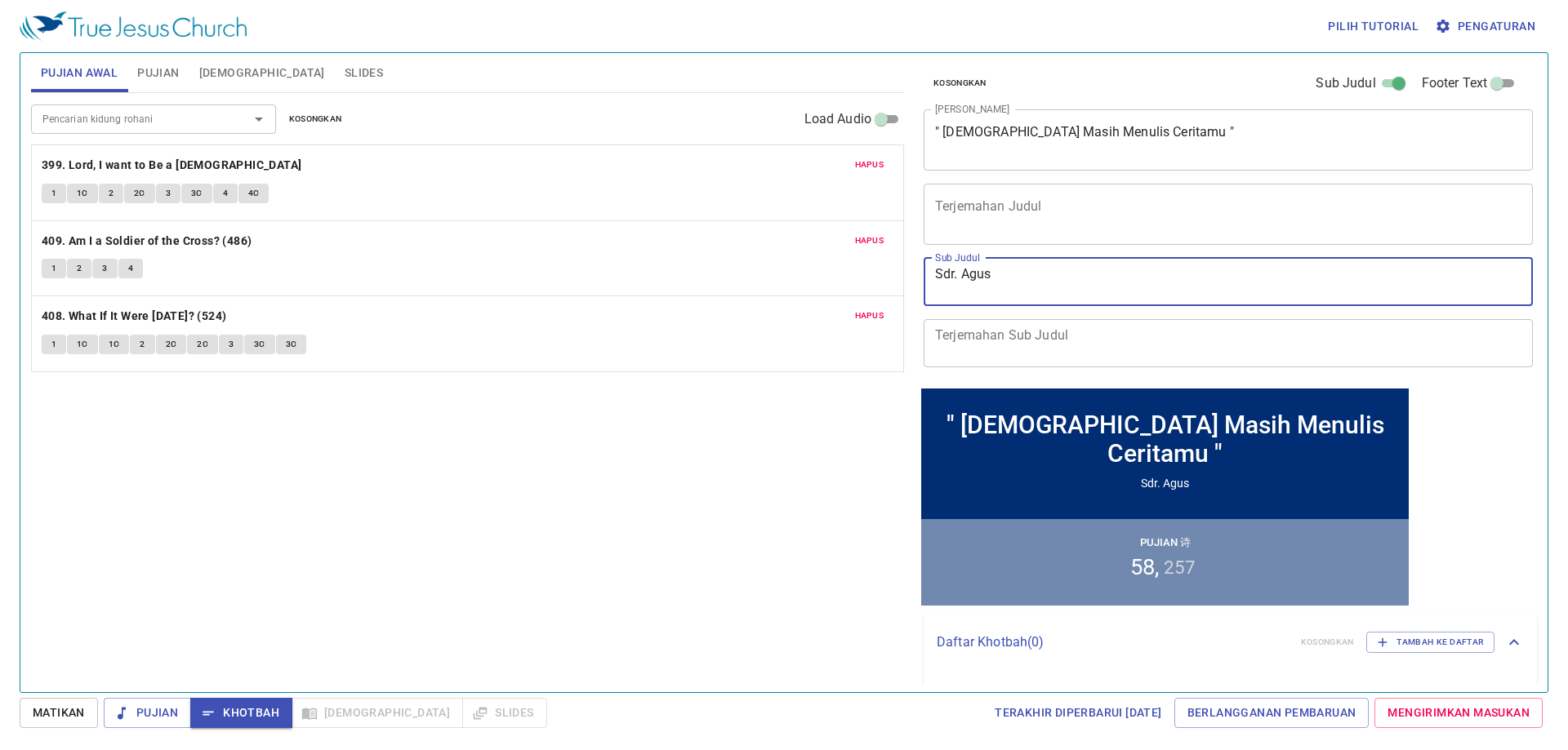
drag, startPoint x: 788, startPoint y: 260, endPoint x: 636, endPoint y: 248, distance: 152.5
click at [636, 248] on div "Pujian Awal Pujian Alkitab Slides Pencarian kidung rohani Pencarian kidung roha…" at bounding box center [784, 367] width 1519 height 640
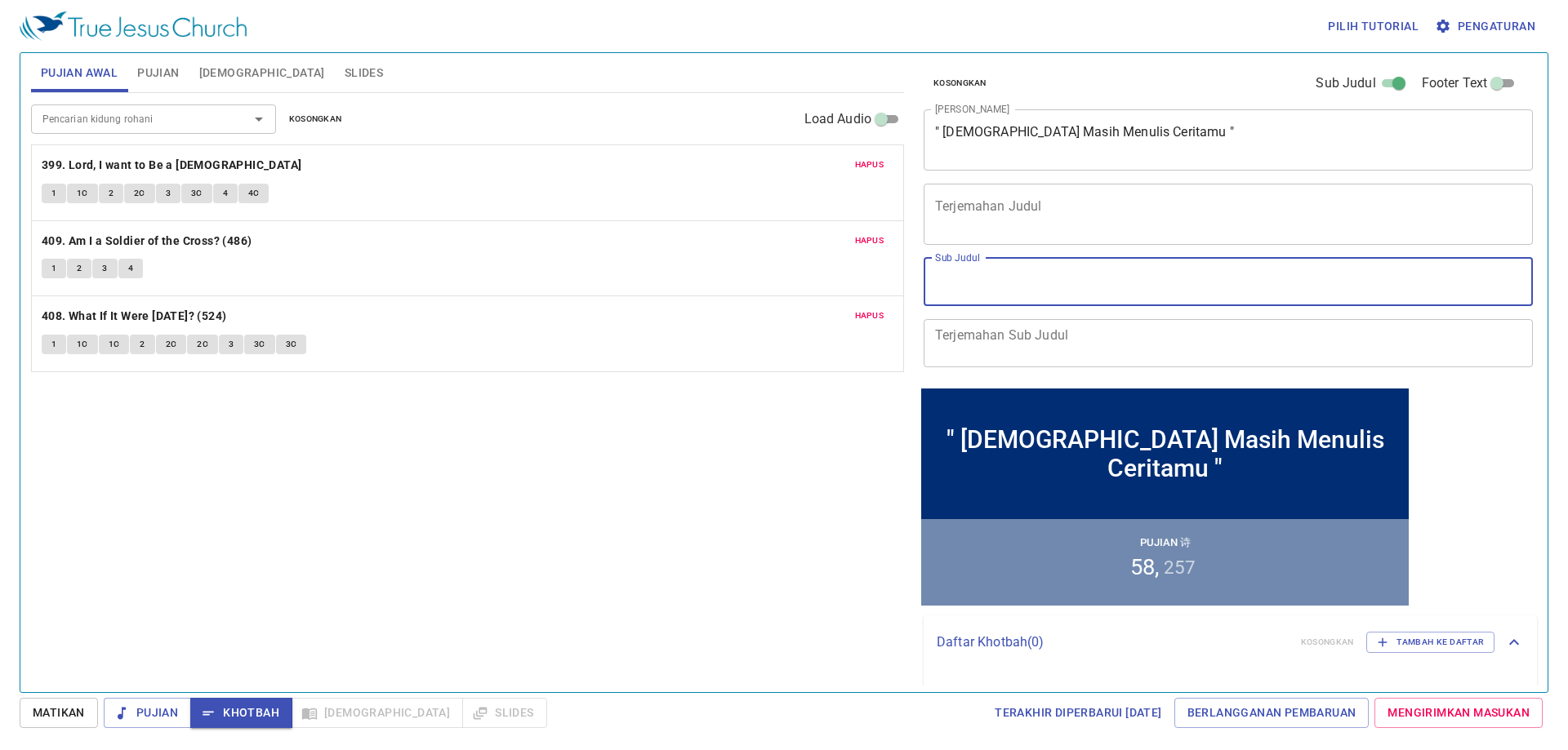
click at [126, 80] on button "Pujian Awal" at bounding box center [79, 73] width 96 height 39
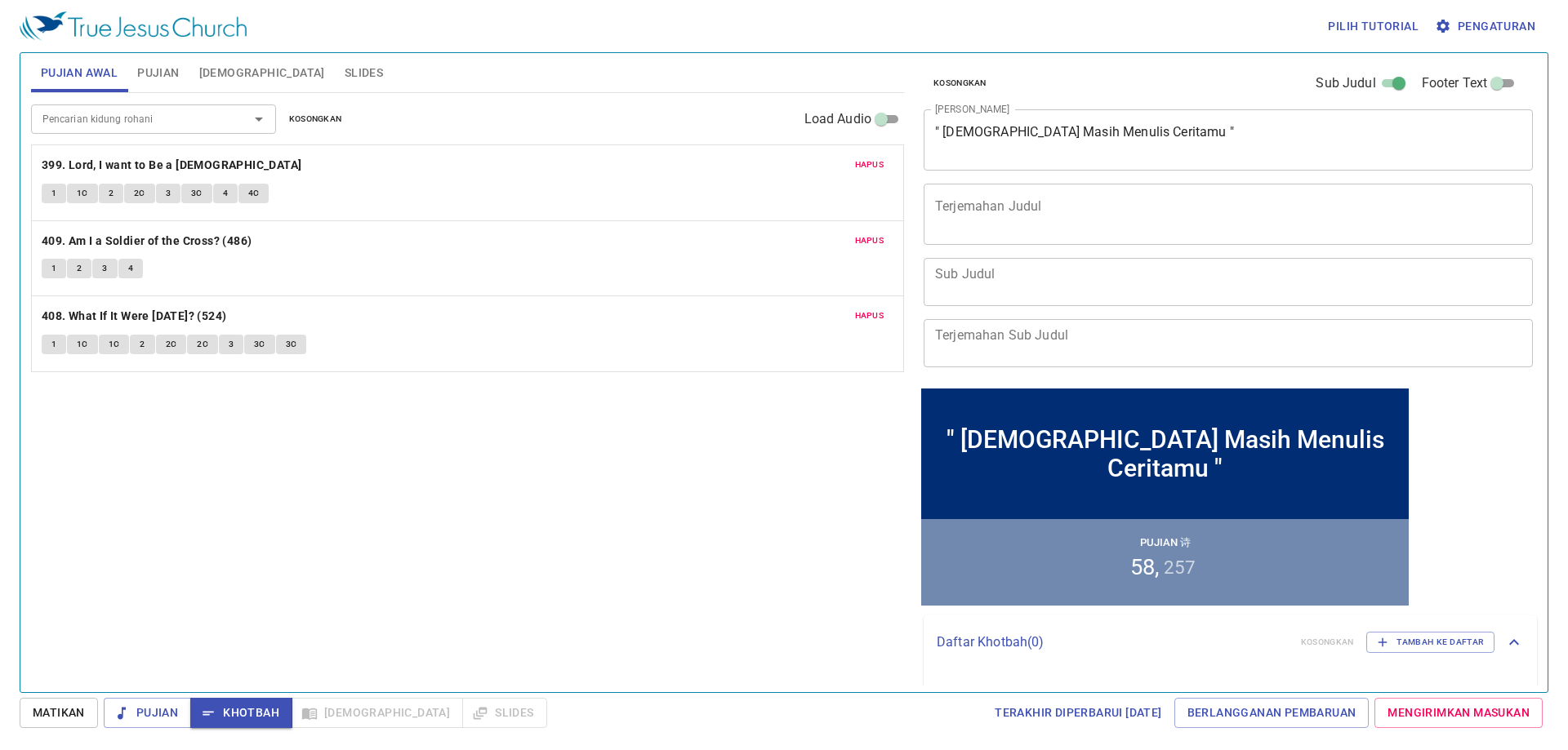
click at [107, 74] on span "Pujian Awal" at bounding box center [80, 73] width 77 height 21
click at [164, 71] on span "Pujian" at bounding box center [158, 73] width 42 height 21
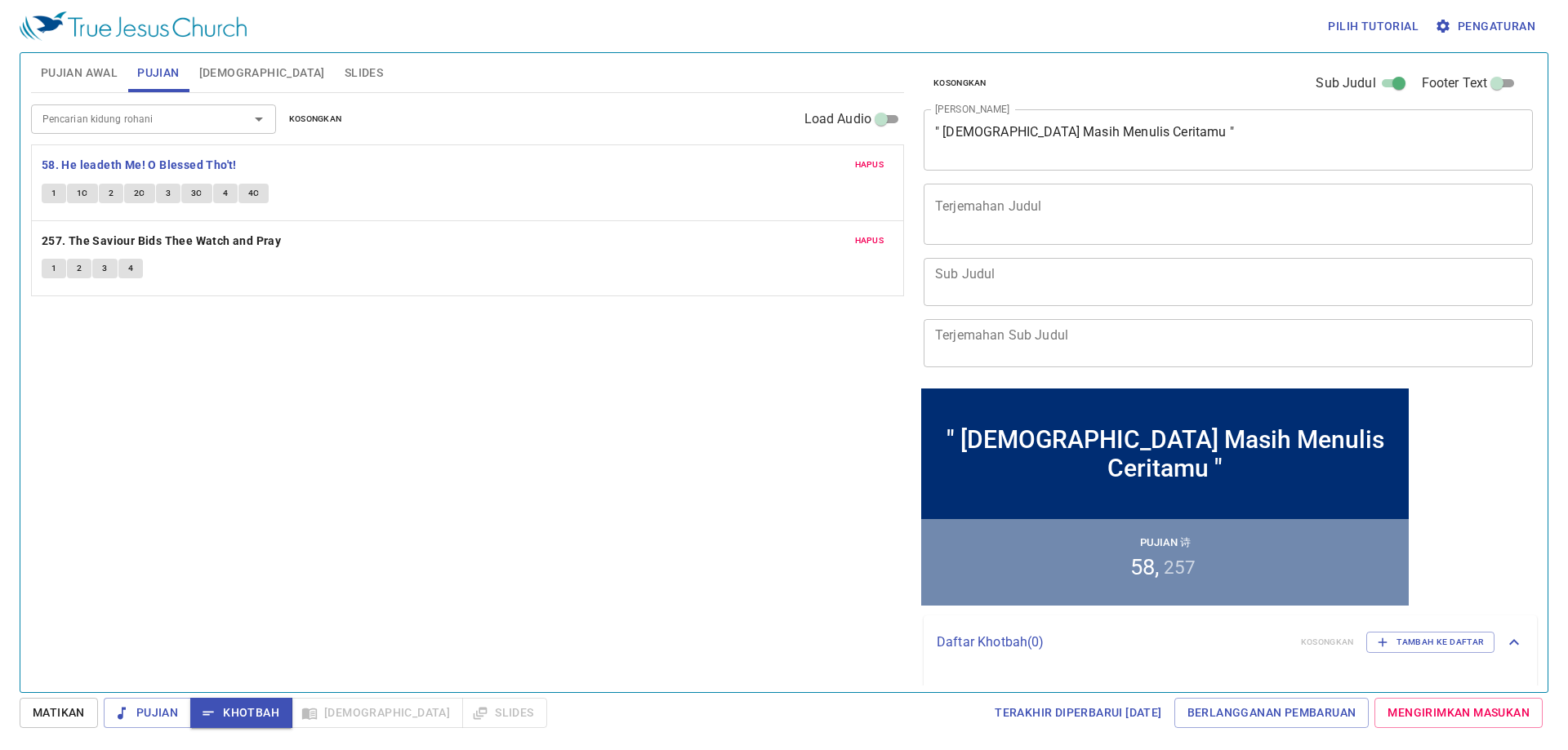
click at [225, 72] on span "[DEMOGRAPHIC_DATA]" at bounding box center [262, 73] width 125 height 21
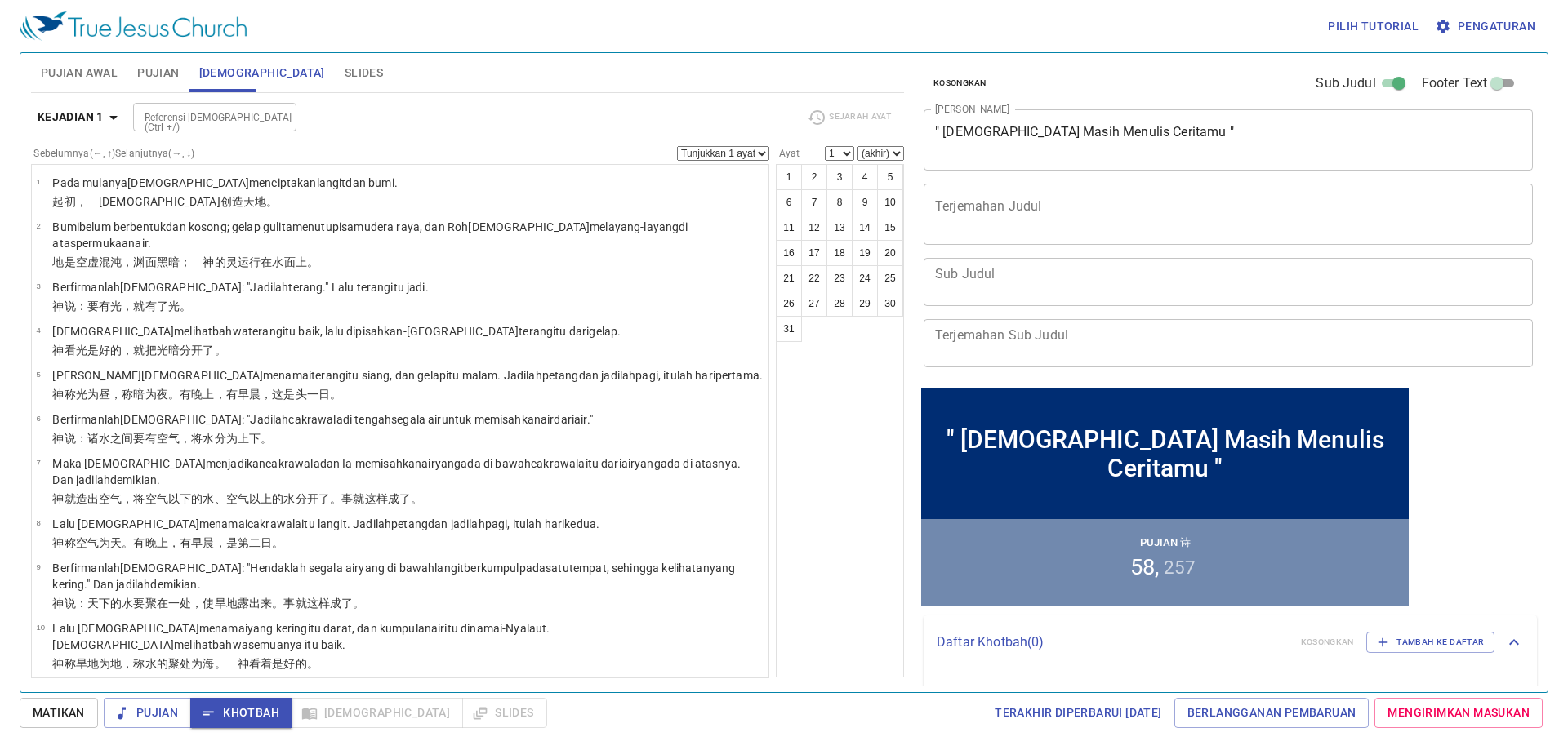
click at [344, 74] on span "Slides" at bounding box center [363, 73] width 38 height 21
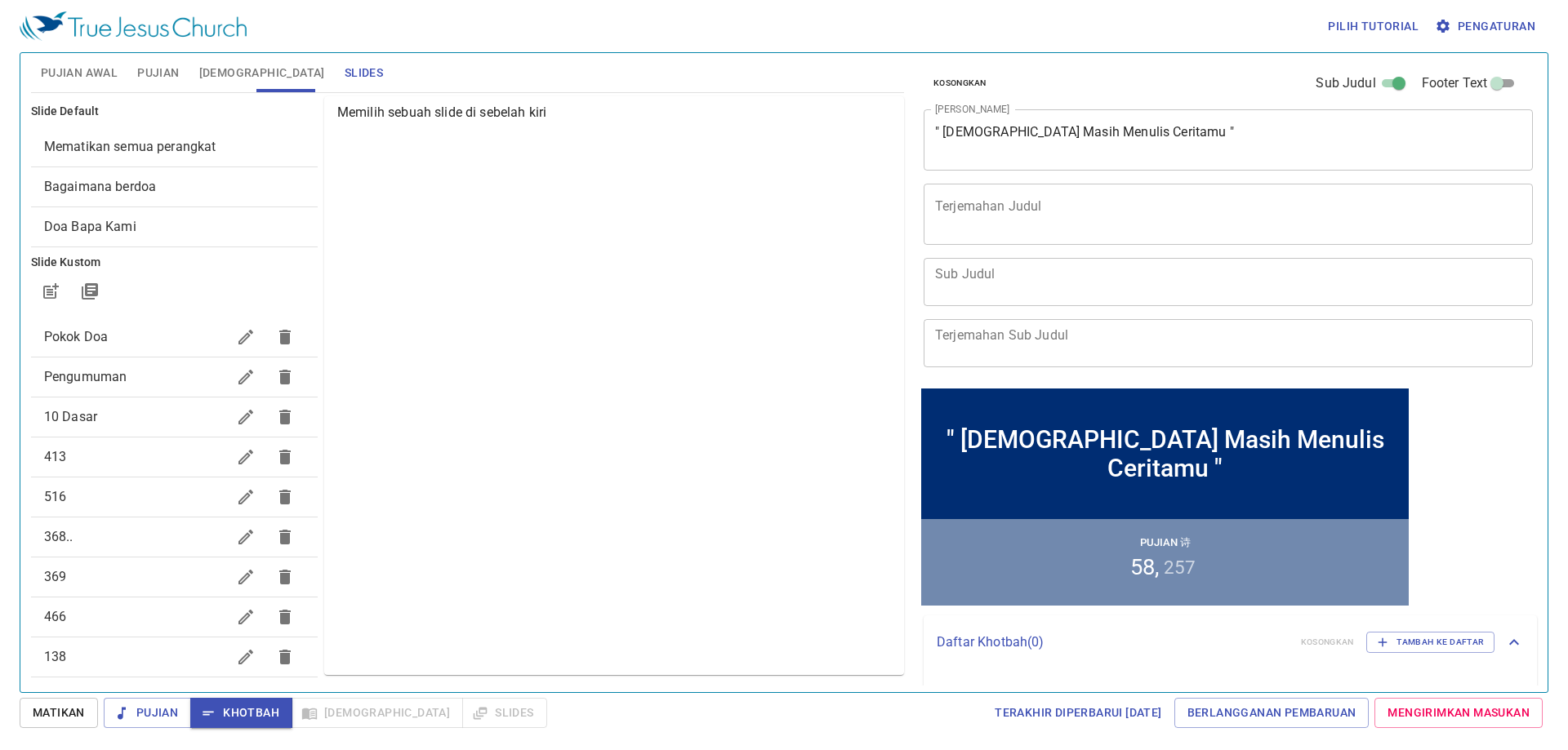
click at [188, 141] on span "Mematikan semua perangkat" at bounding box center [130, 146] width 172 height 16
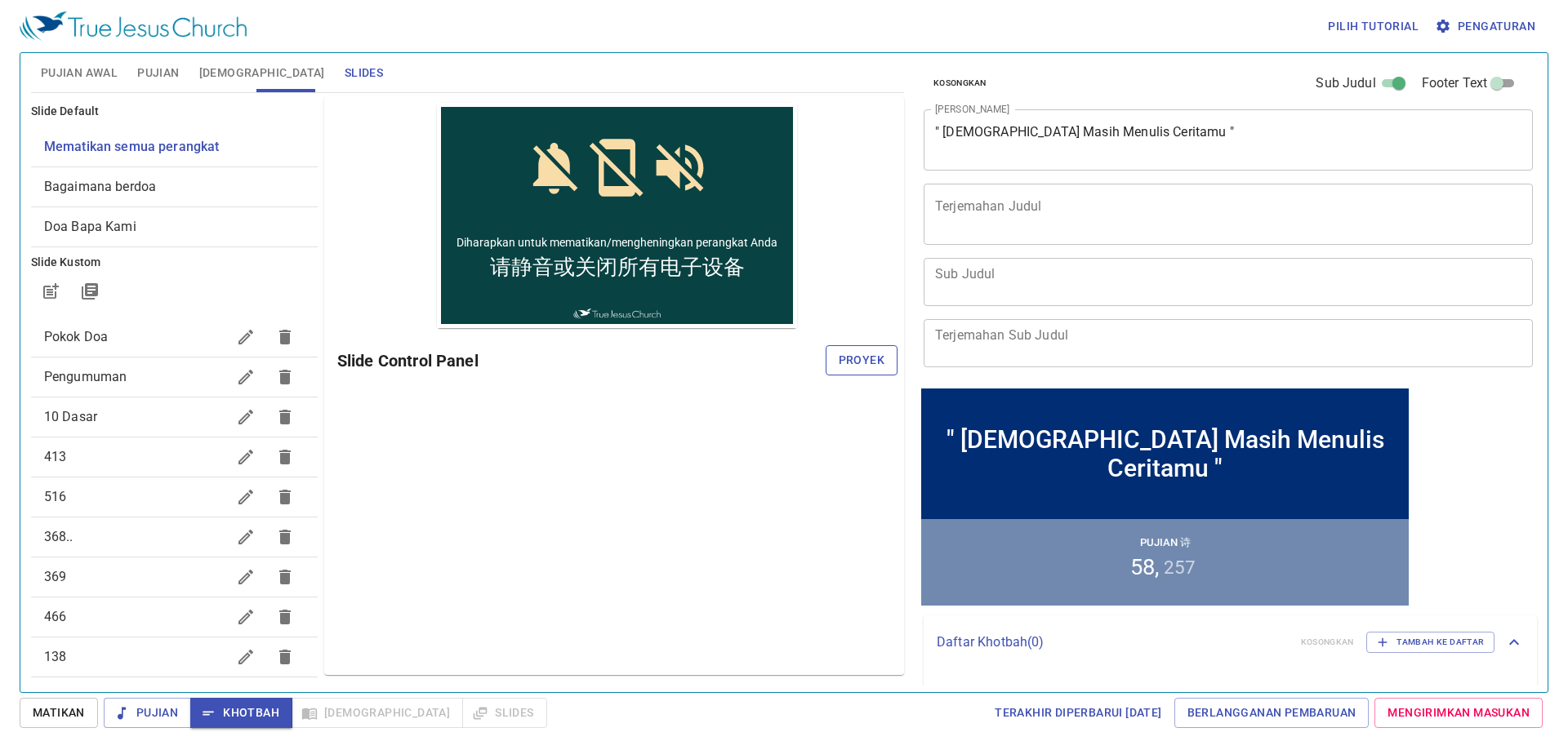
click at [855, 363] on span "Proyek" at bounding box center [862, 361] width 46 height 21
click at [152, 65] on span "Pujian" at bounding box center [158, 73] width 42 height 21
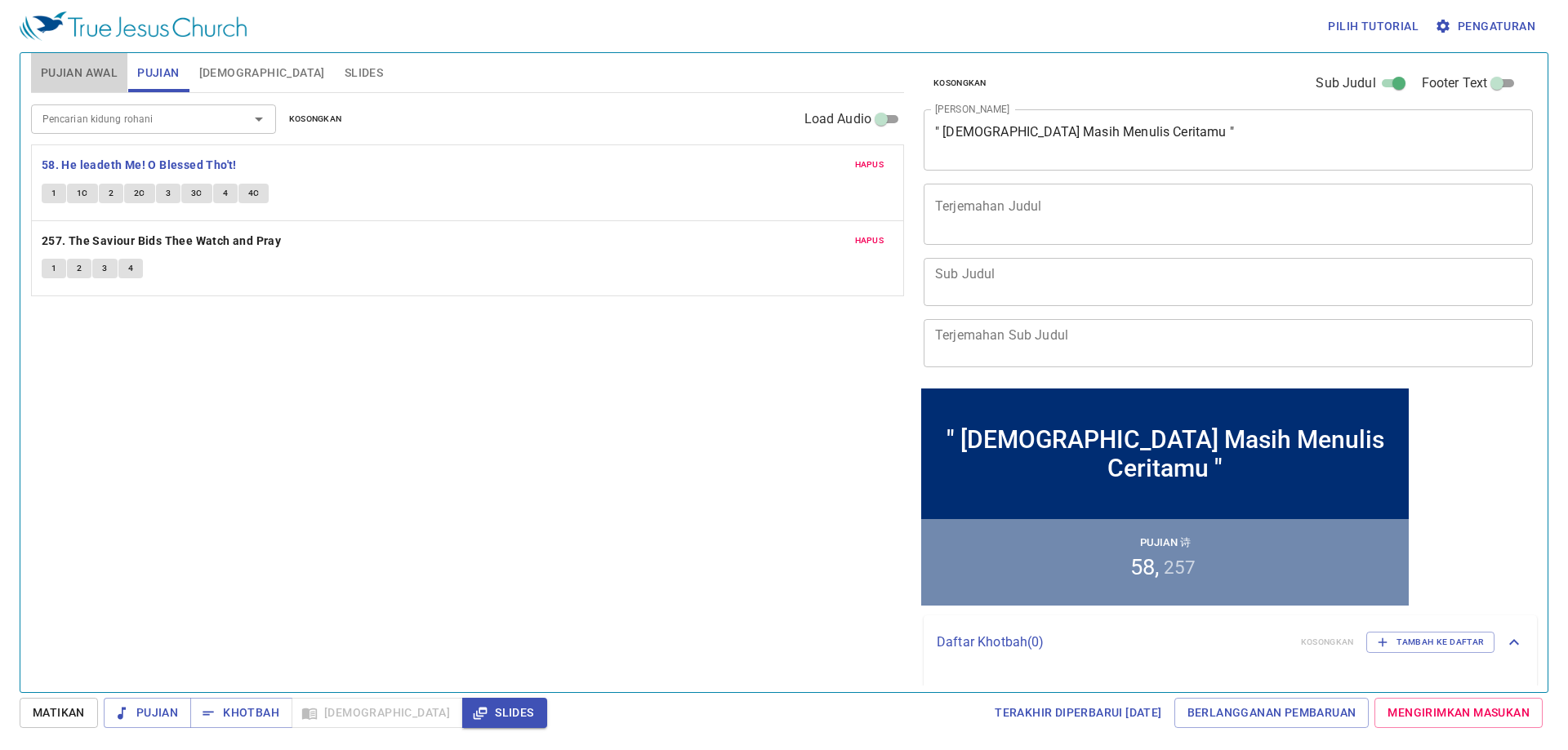
click at [94, 65] on span "Pujian Awal" at bounding box center [80, 73] width 77 height 21
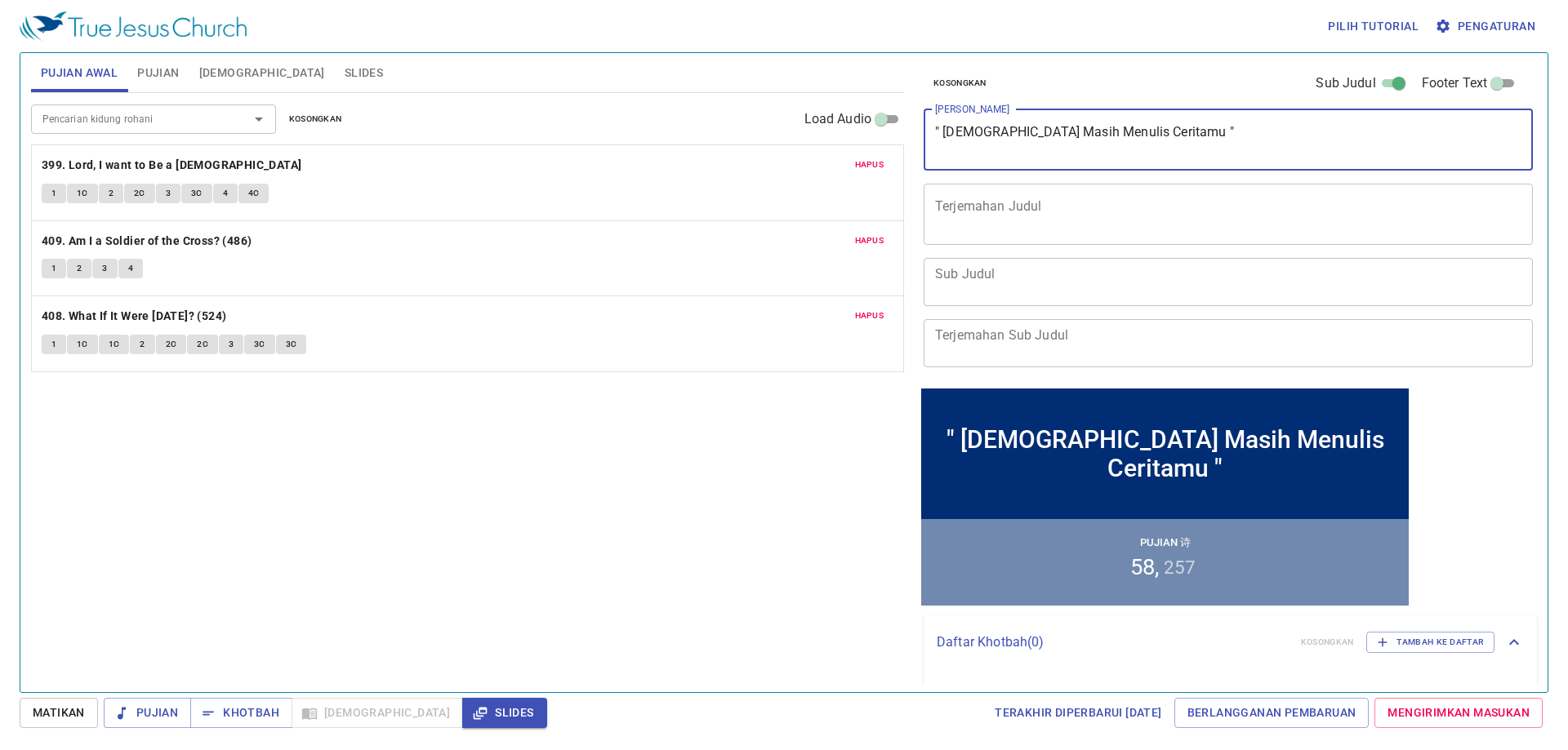
drag, startPoint x: 1125, startPoint y: 132, endPoint x: 946, endPoint y: 124, distance: 179.2
click at [946, 124] on textarea "" Tuhan Masih Menulis Ceritamu "" at bounding box center [1228, 139] width 587 height 31
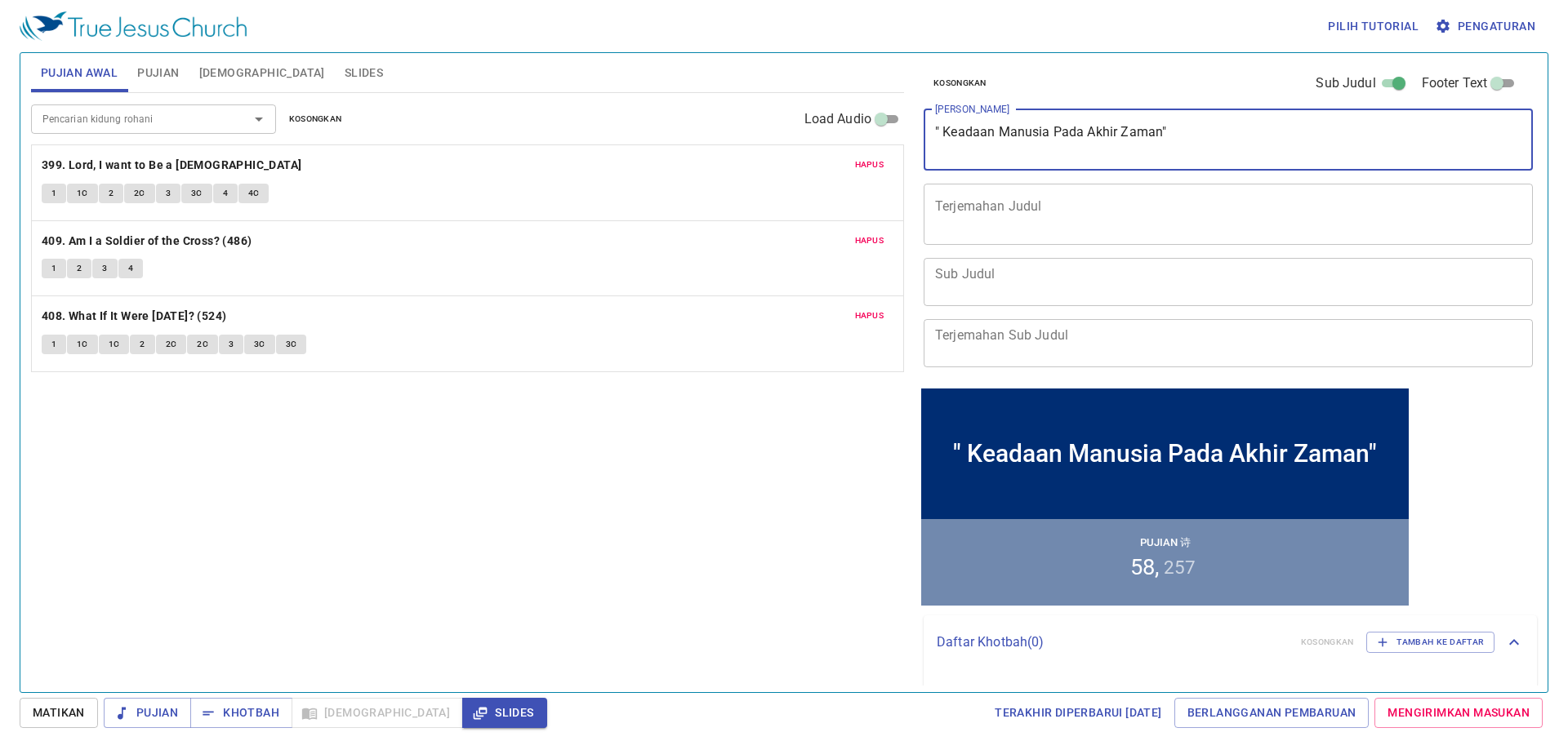
click at [946, 133] on textarea "" Keadaan Manusia Pada Akhir Zaman"" at bounding box center [1228, 139] width 587 height 31
type textarea ""Keadaan Manusia Pada Akhir Zaman""
click at [1055, 291] on textarea "Sub Judul" at bounding box center [1228, 281] width 587 height 31
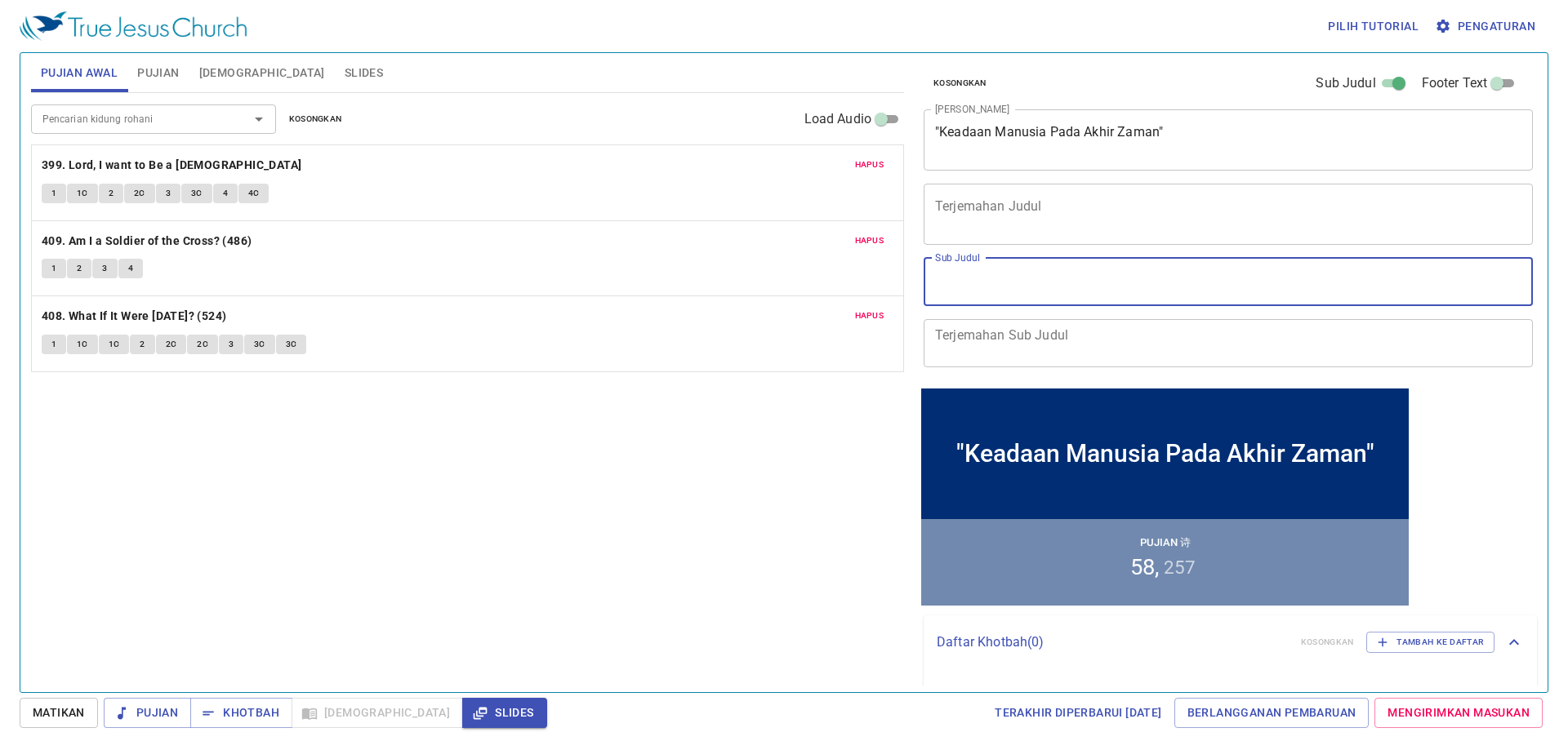
click at [1057, 331] on textarea "Terjemahan Sub Judul" at bounding box center [1228, 342] width 587 height 31
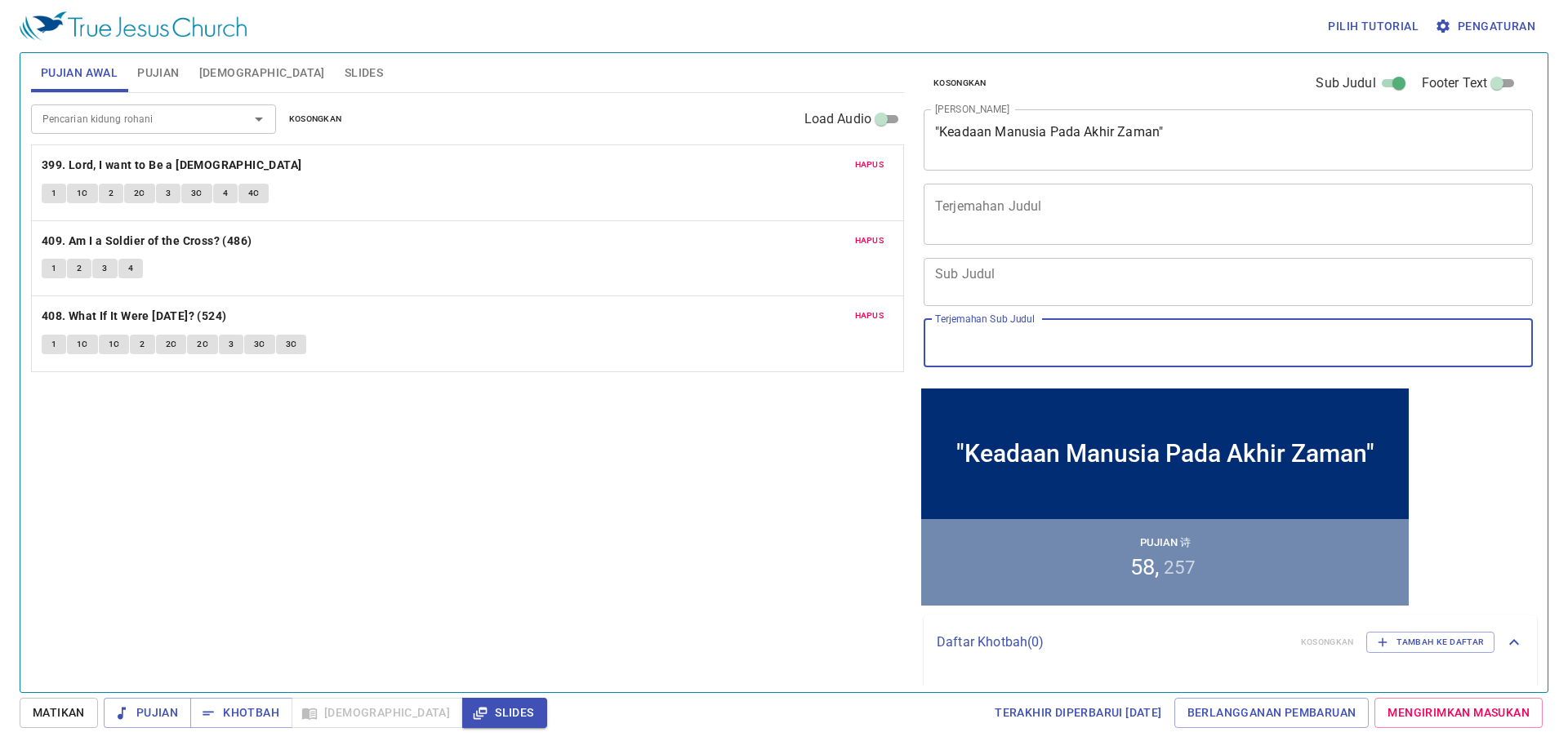
click at [1064, 285] on textarea "Sub Judul" at bounding box center [1228, 281] width 587 height 31
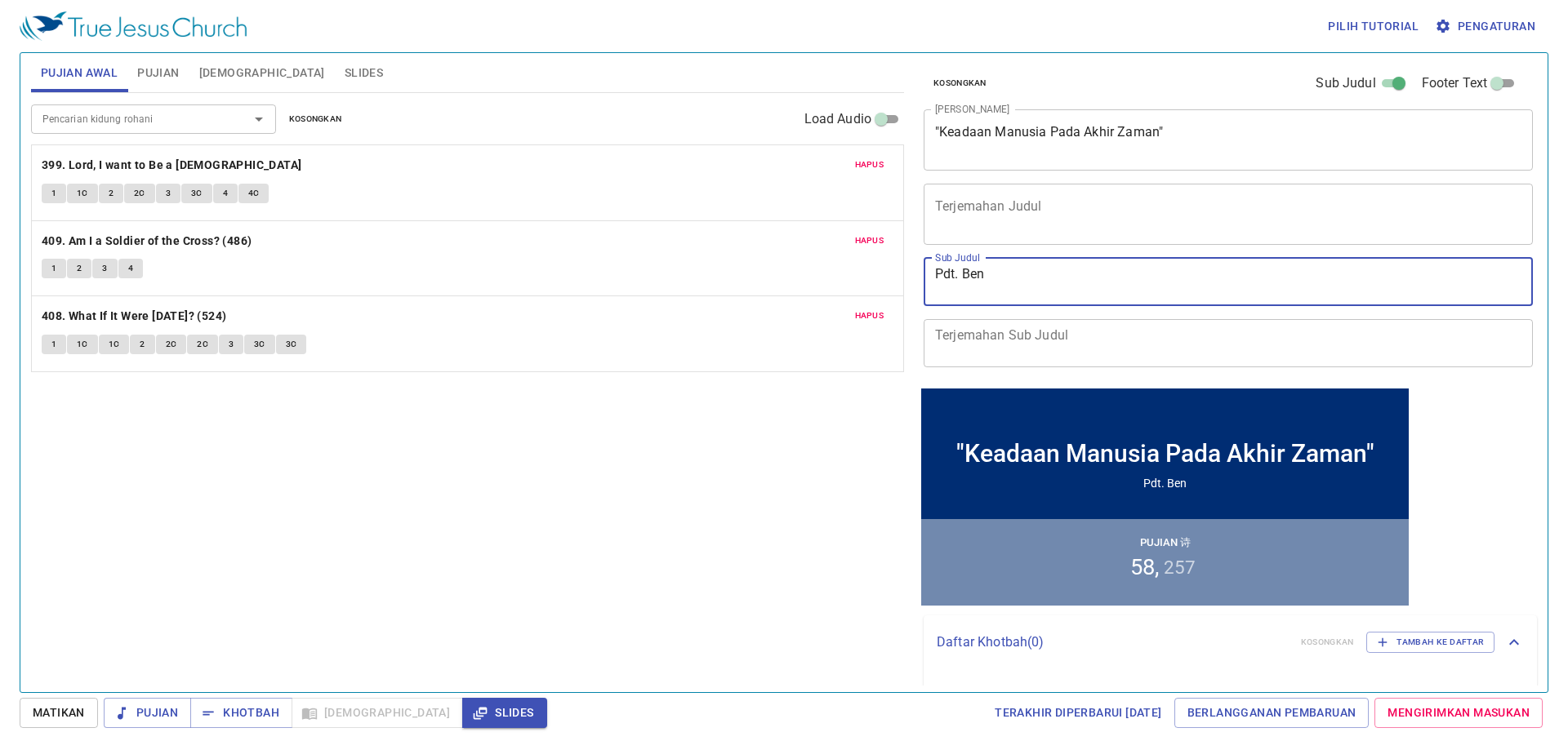
type textarea "Pdt. Beny"
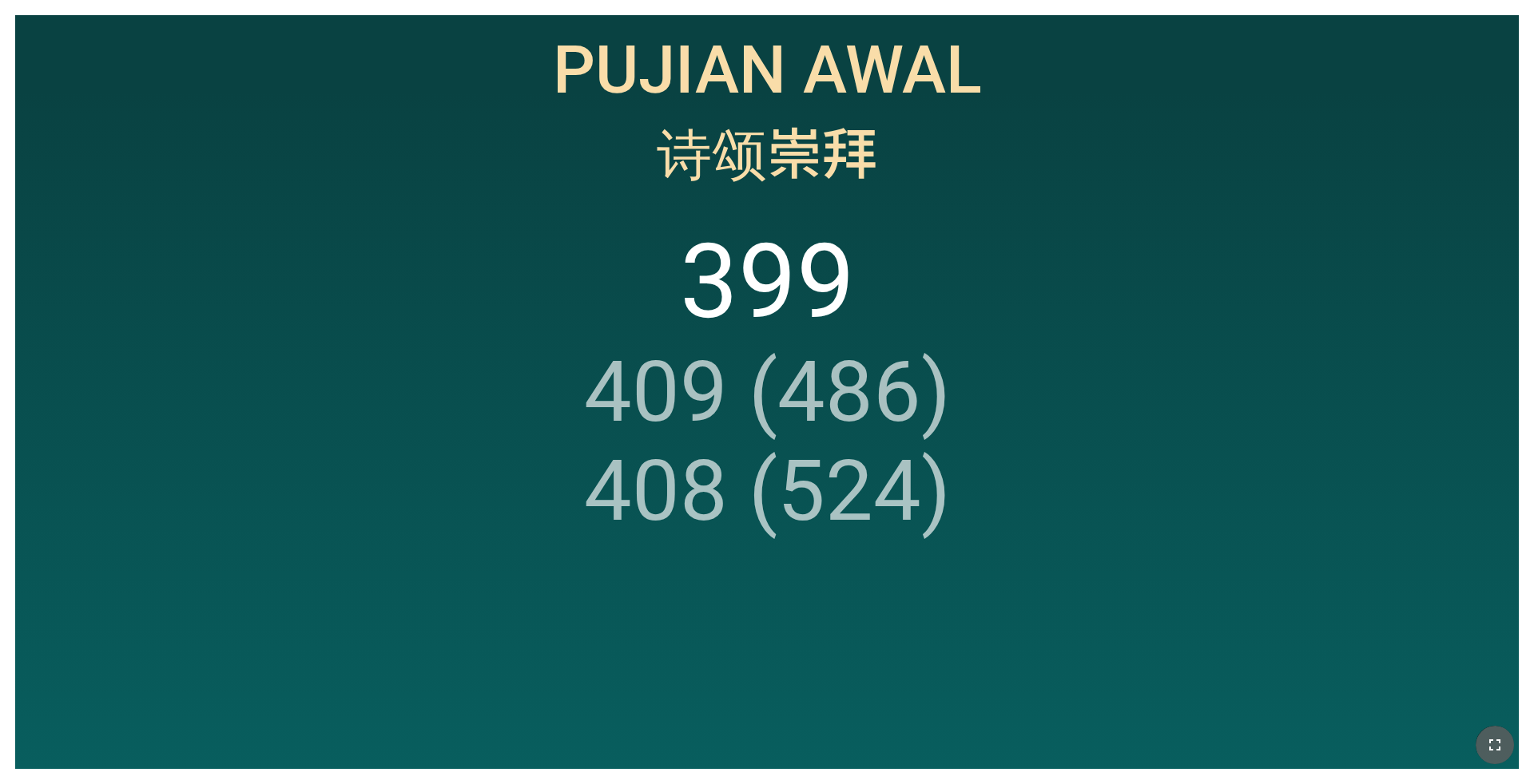
click at [1503, 736] on icon "button" at bounding box center [1495, 745] width 19 height 19
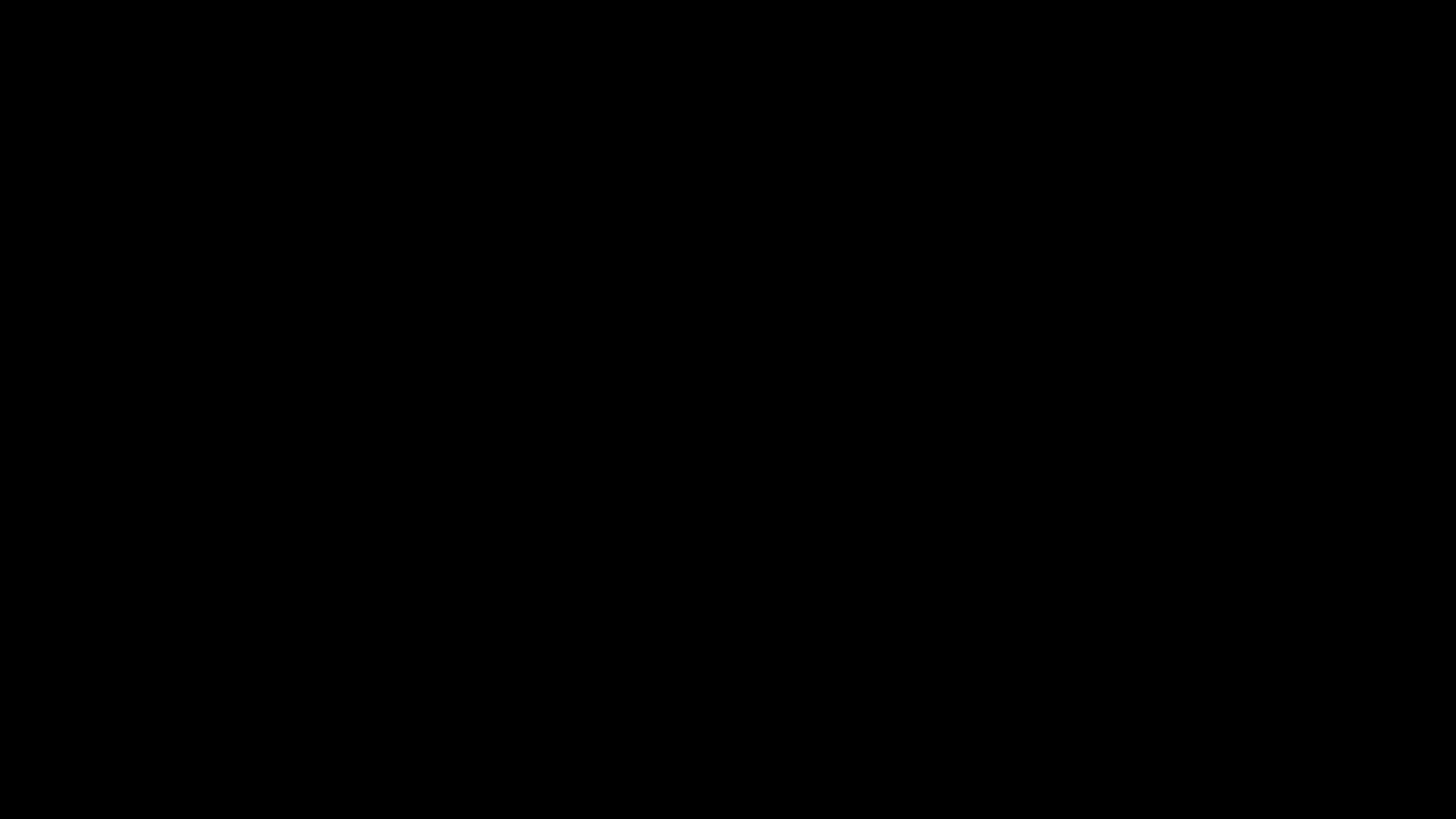
click at [1443, 509] on div at bounding box center [728, 409] width 1456 height 819
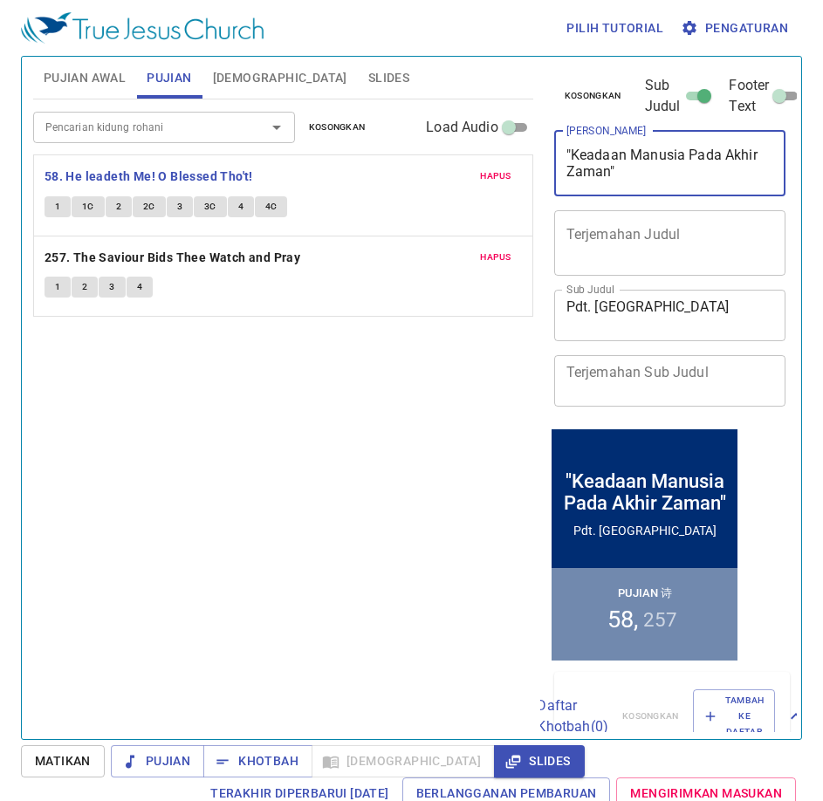
drag, startPoint x: 607, startPoint y: 168, endPoint x: 580, endPoint y: 181, distance: 29.7
click at [580, 181] on div ""Keadaan Manusia Pada Akhir Zaman" x Judul Khotbah" at bounding box center [670, 163] width 232 height 65
click at [648, 181] on div ""Keadaan Manusia Pada Akhir Zaman" x Judul Khotbah" at bounding box center [670, 163] width 232 height 65
click at [648, 189] on div ""Keadaan Manusia Pada Akhir Zaman" x Judul Khotbah" at bounding box center [670, 163] width 232 height 65
click at [606, 174] on textarea ""Keadaan Manusia Pada Akhir Zaman"" at bounding box center [671, 163] width 208 height 33
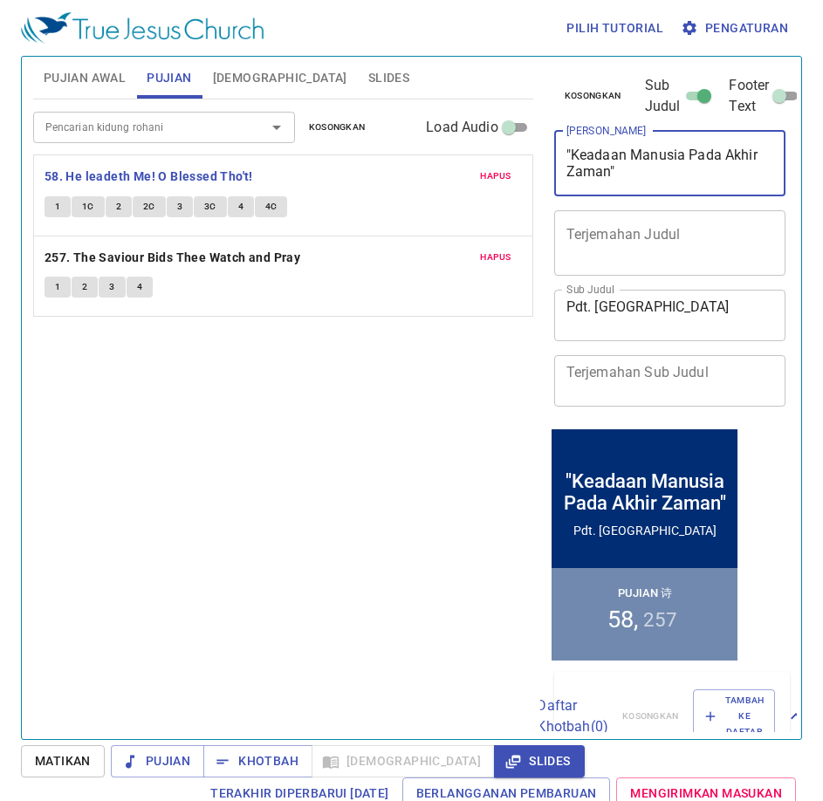
click at [660, 174] on textarea ""Keadaan Manusia Pada Akhir Zaman"" at bounding box center [671, 163] width 208 height 33
drag, startPoint x: 582, startPoint y: 155, endPoint x: 607, endPoint y: 174, distance: 30.6
click at [607, 174] on textarea ""Keadaan Manusia Pada Akhir Zaman"" at bounding box center [671, 163] width 208 height 33
click at [368, 72] on span "Slides" at bounding box center [388, 78] width 41 height 22
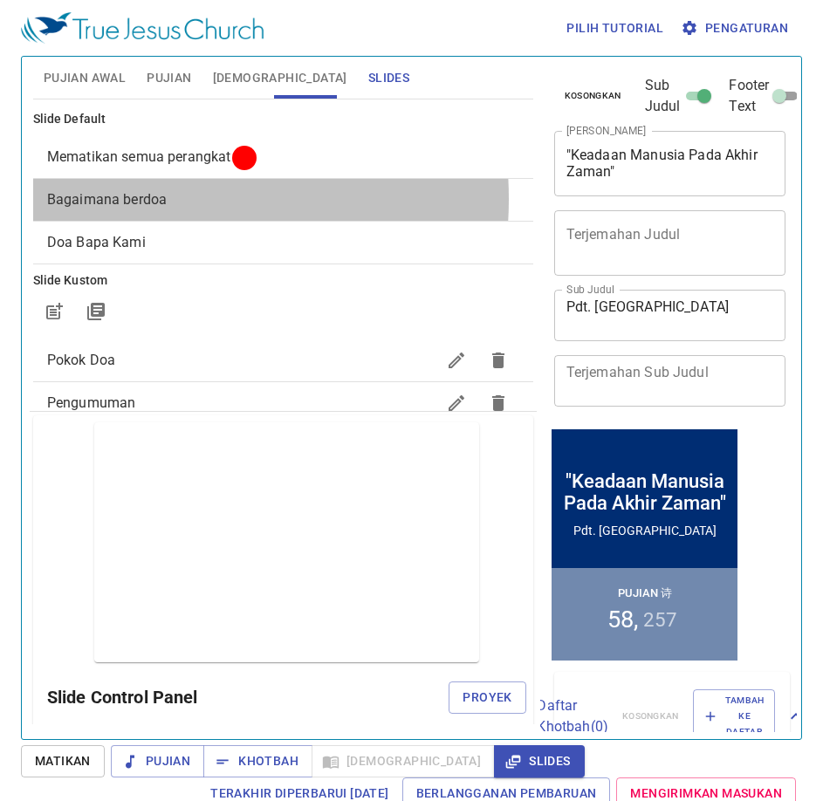
click at [134, 199] on span "Bagaimana berdoa" at bounding box center [107, 199] width 120 height 17
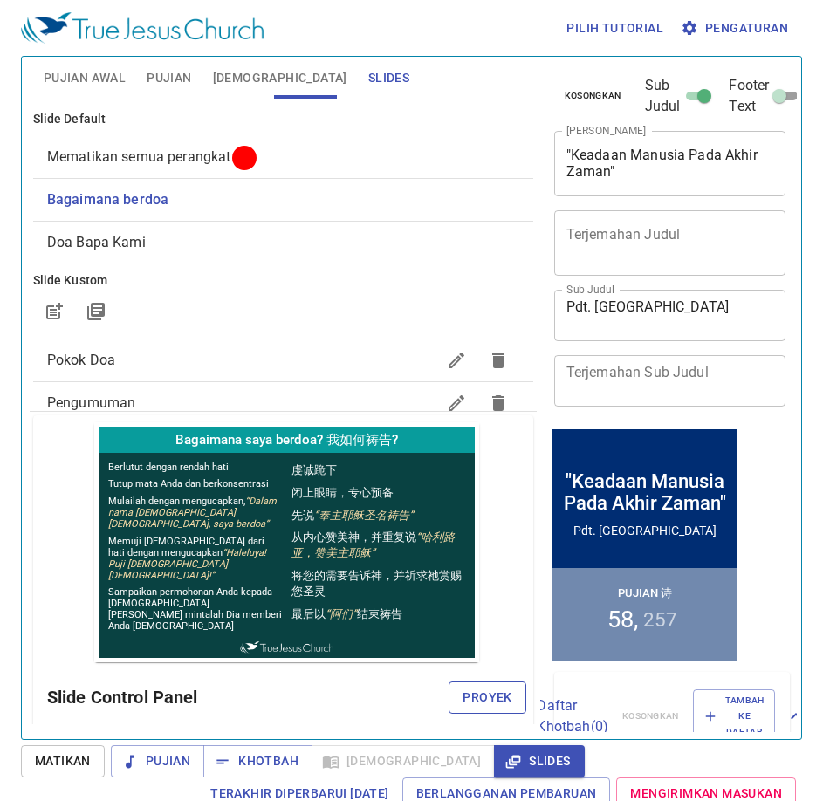
click at [479, 692] on span "Proyek" at bounding box center [487, 698] width 49 height 22
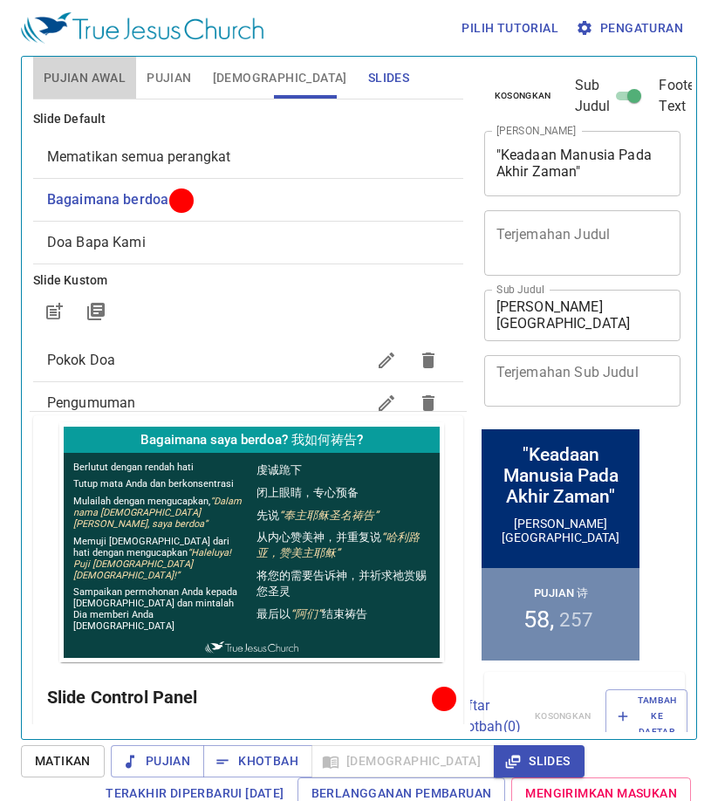
click at [77, 68] on span "Pujian Awal" at bounding box center [85, 78] width 82 height 22
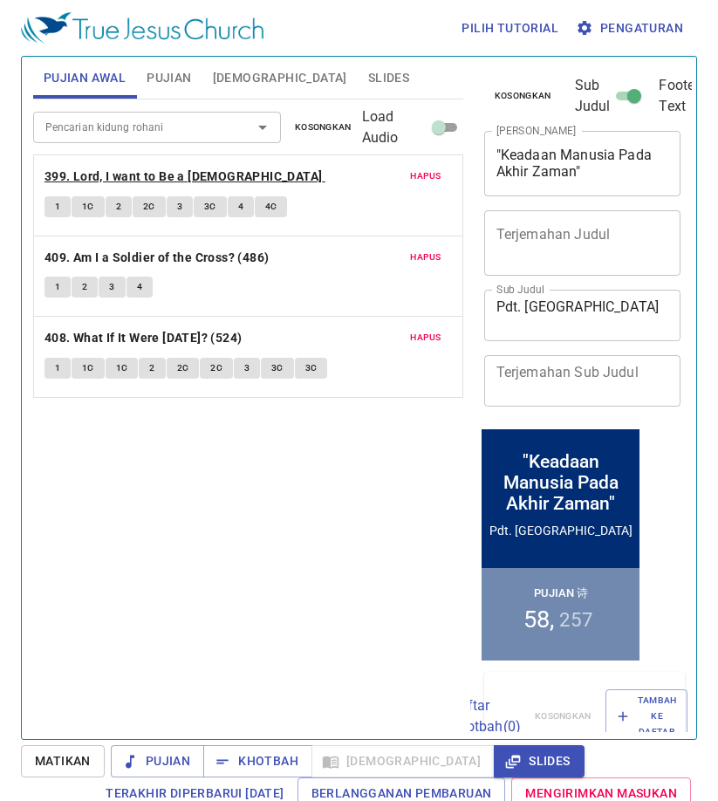
click at [202, 166] on b "399. Lord, I want to Be a [DEMOGRAPHIC_DATA]" at bounding box center [184, 177] width 278 height 22
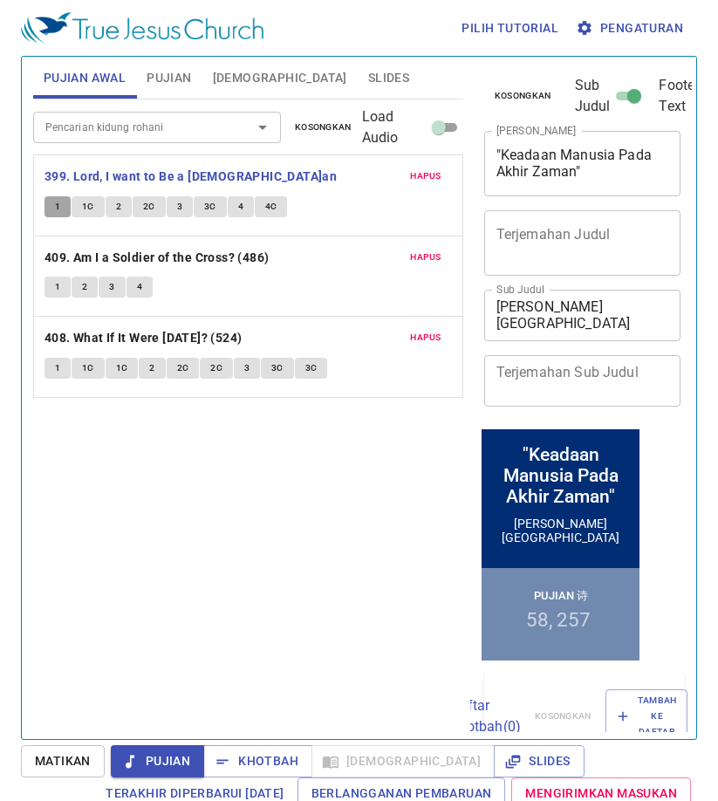
click at [63, 206] on button "1" at bounding box center [58, 206] width 26 height 21
click at [91, 203] on span "1C" at bounding box center [88, 207] width 12 height 16
click at [127, 213] on button "2" at bounding box center [119, 206] width 26 height 21
click at [368, 72] on span "Slides" at bounding box center [388, 78] width 41 height 22
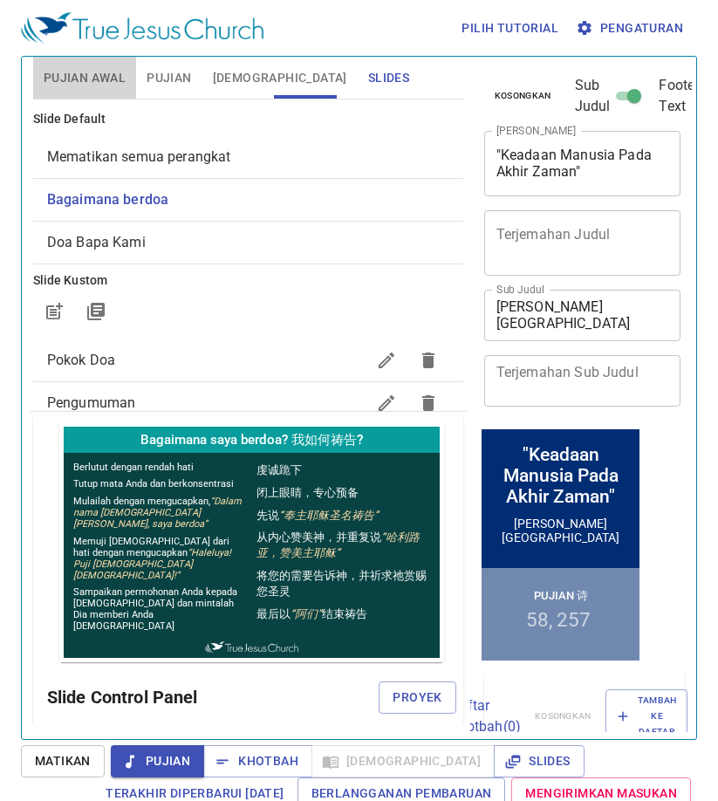
click at [87, 74] on span "Pujian Awal" at bounding box center [85, 78] width 82 height 22
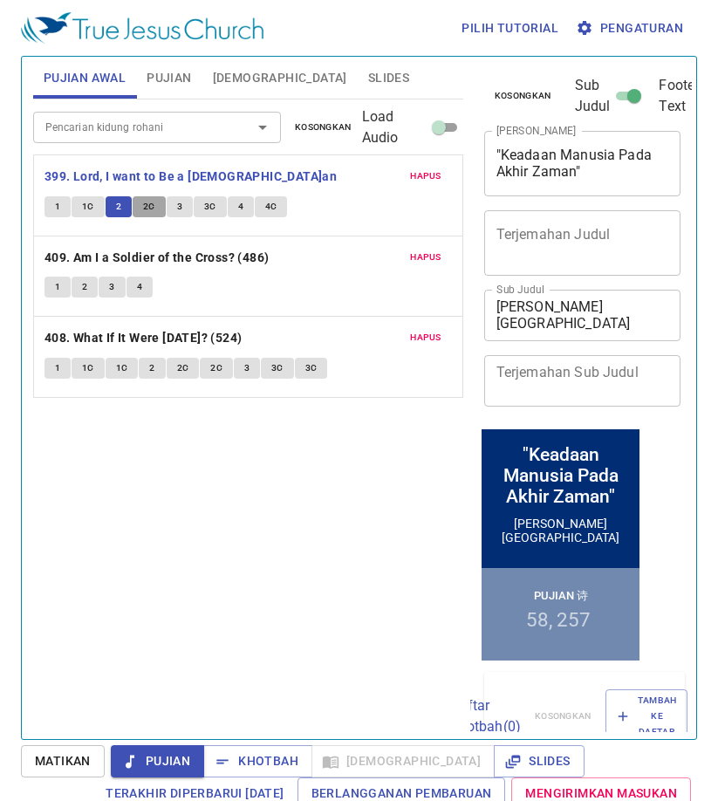
click at [150, 204] on span "2C" at bounding box center [149, 207] width 12 height 16
click at [186, 209] on button "3" at bounding box center [180, 206] width 26 height 21
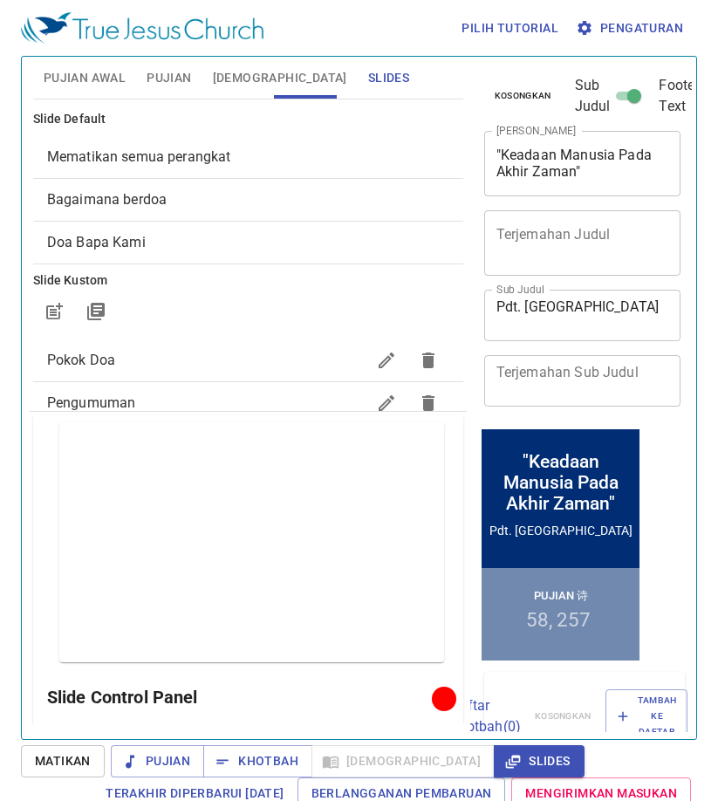
scroll to position [1186, 0]
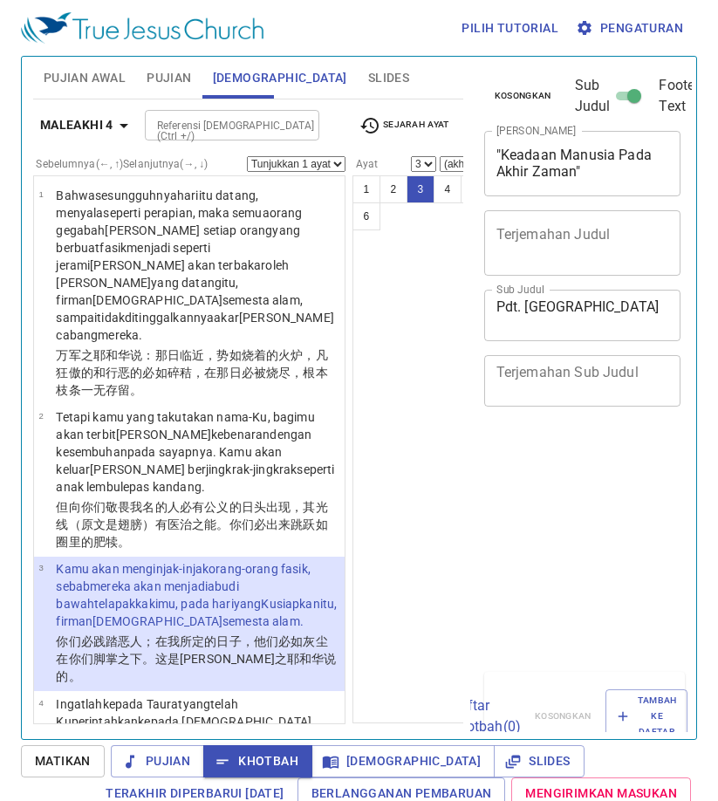
select select "3"
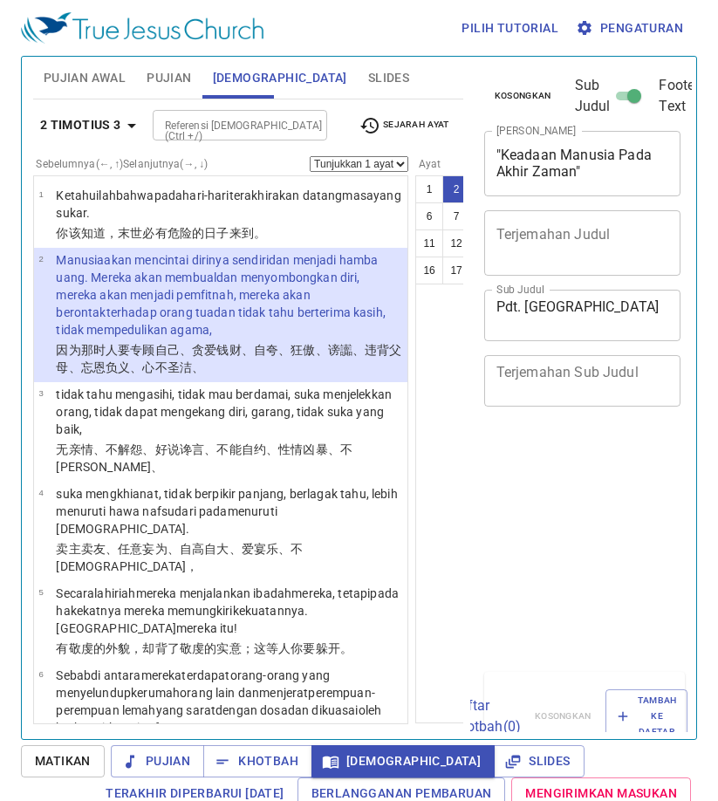
select select "2"
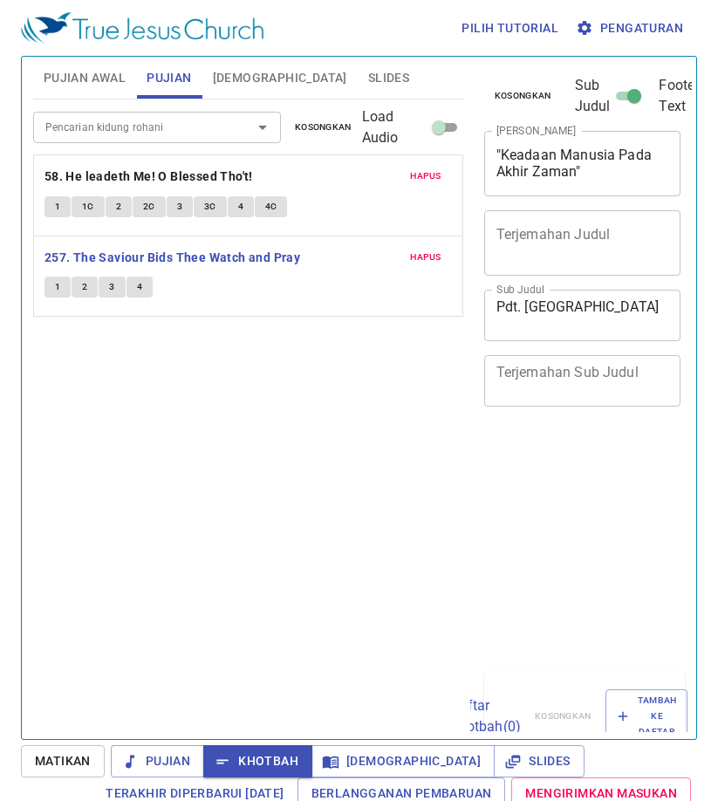
scroll to position [8, 0]
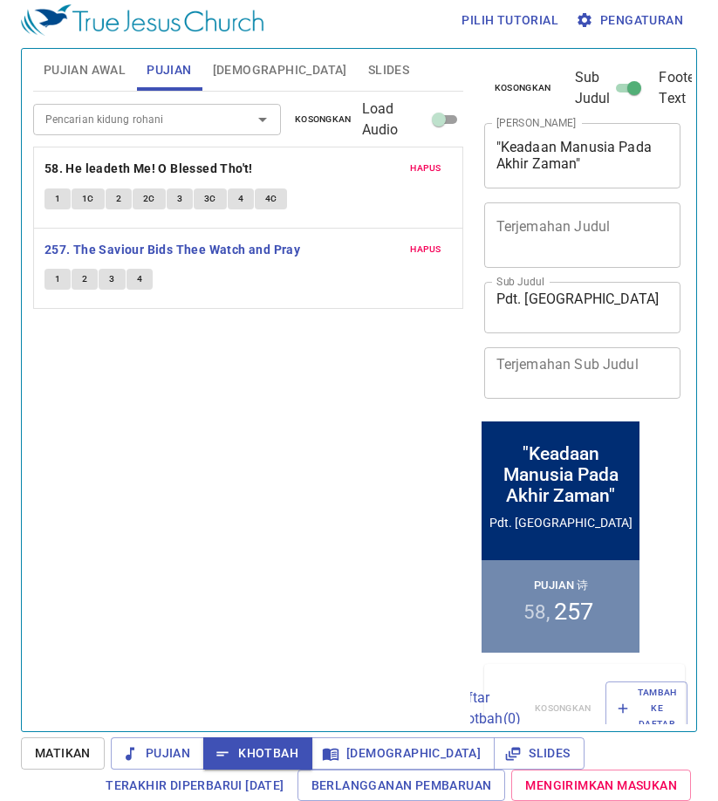
click at [50, 279] on button "1" at bounding box center [58, 279] width 26 height 21
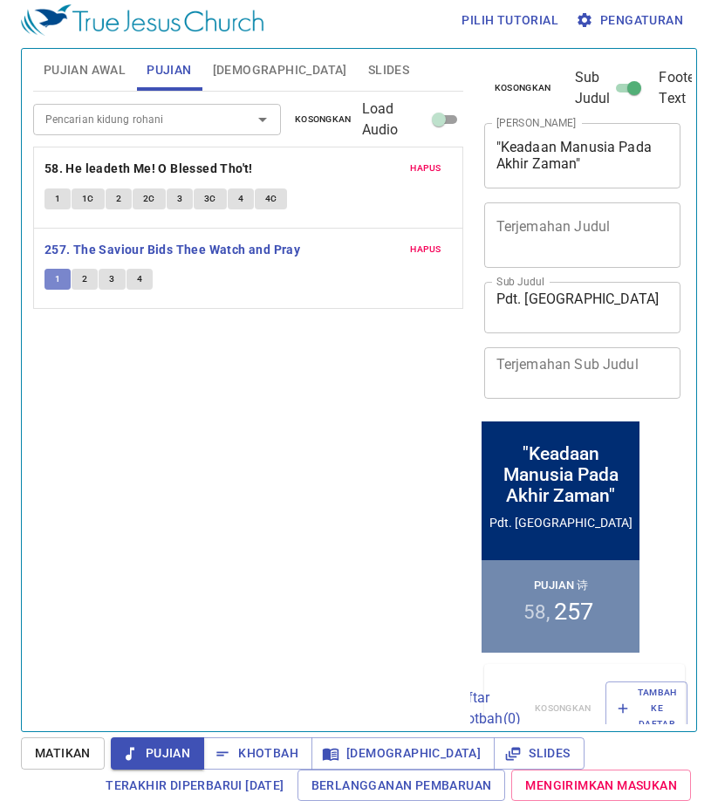
click at [50, 279] on button "1" at bounding box center [58, 279] width 26 height 21
